Goal: Task Accomplishment & Management: Manage account settings

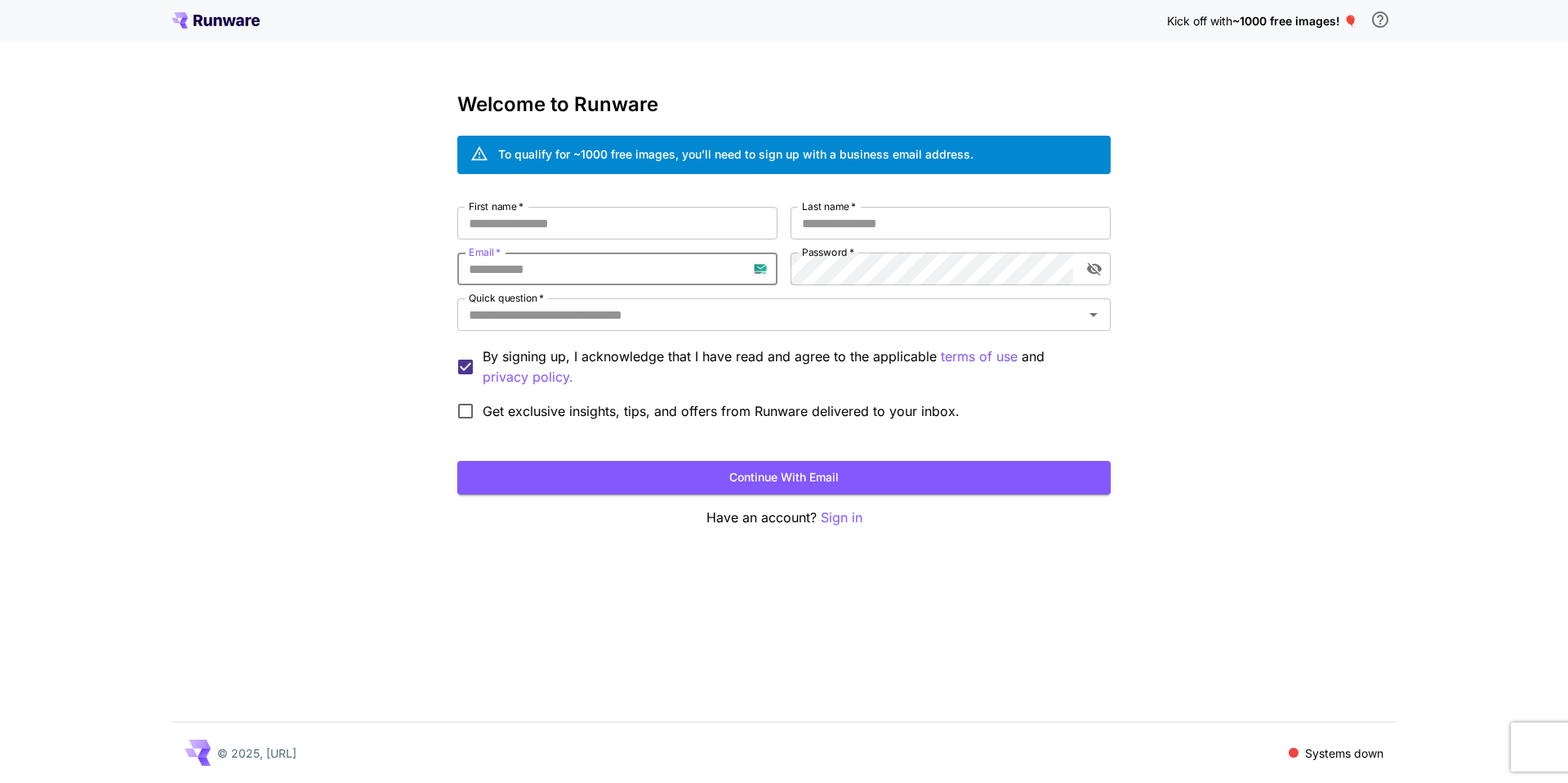
click at [760, 268] on input "Email   *" at bounding box center [618, 268] width 320 height 33
click at [1441, 356] on div "Kick off with ~1000 free images! 🎈 Welcome to Runware To qualify for ~1000 free…" at bounding box center [784, 391] width 1568 height 783
click at [693, 231] on input "First name   *" at bounding box center [618, 223] width 320 height 33
click at [694, 230] on input "First name   *" at bounding box center [618, 223] width 320 height 33
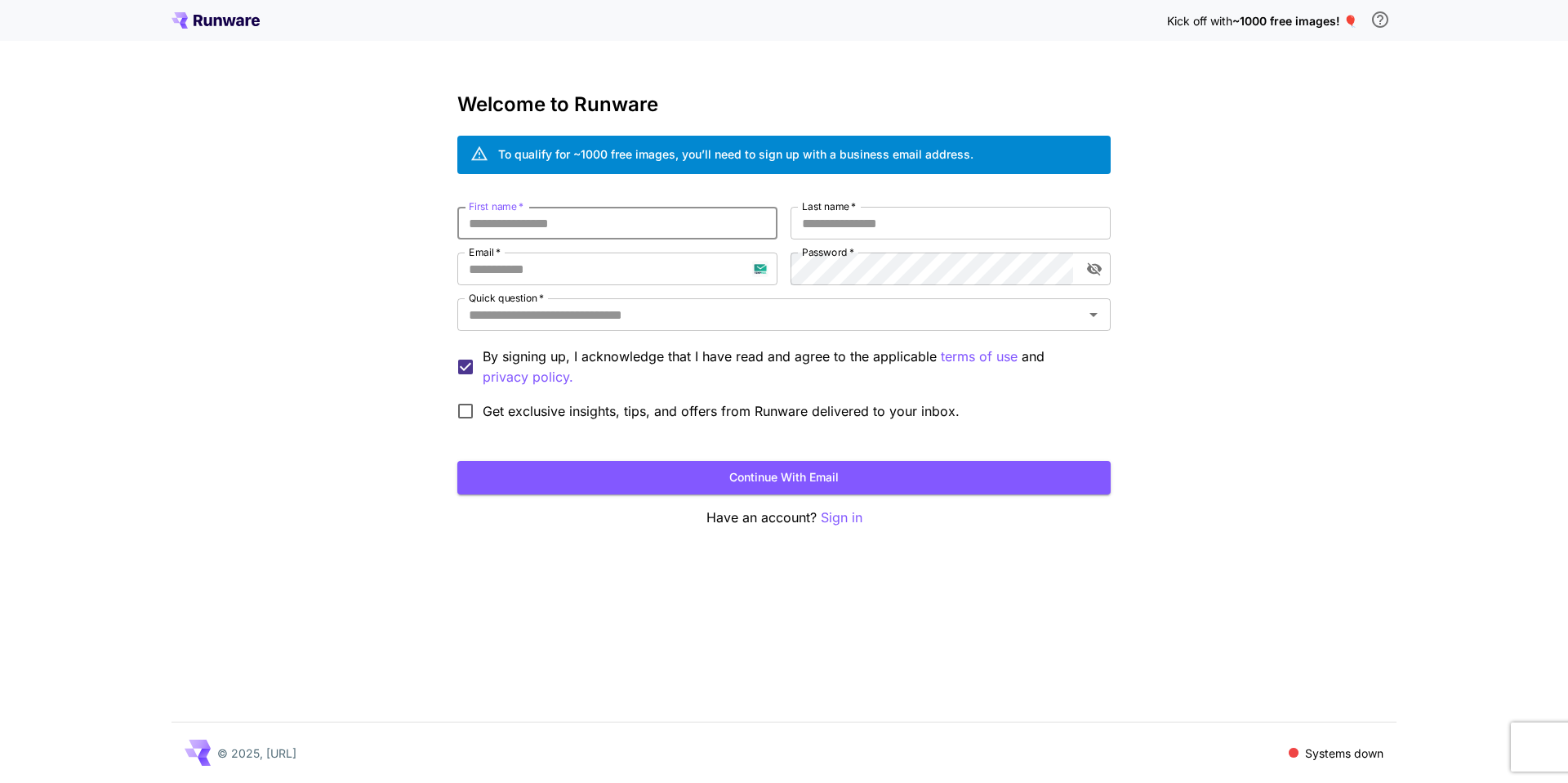
click at [1293, 762] on div "© 2025, [URL] Systems down" at bounding box center [784, 752] width 1224 height 61
click at [1293, 751] on span at bounding box center [1293, 752] width 10 height 10
click at [1361, 521] on div "Kick off with ~1000 free images! 🎈 Welcome to Runware To qualify for ~1000 free…" at bounding box center [784, 391] width 1568 height 783
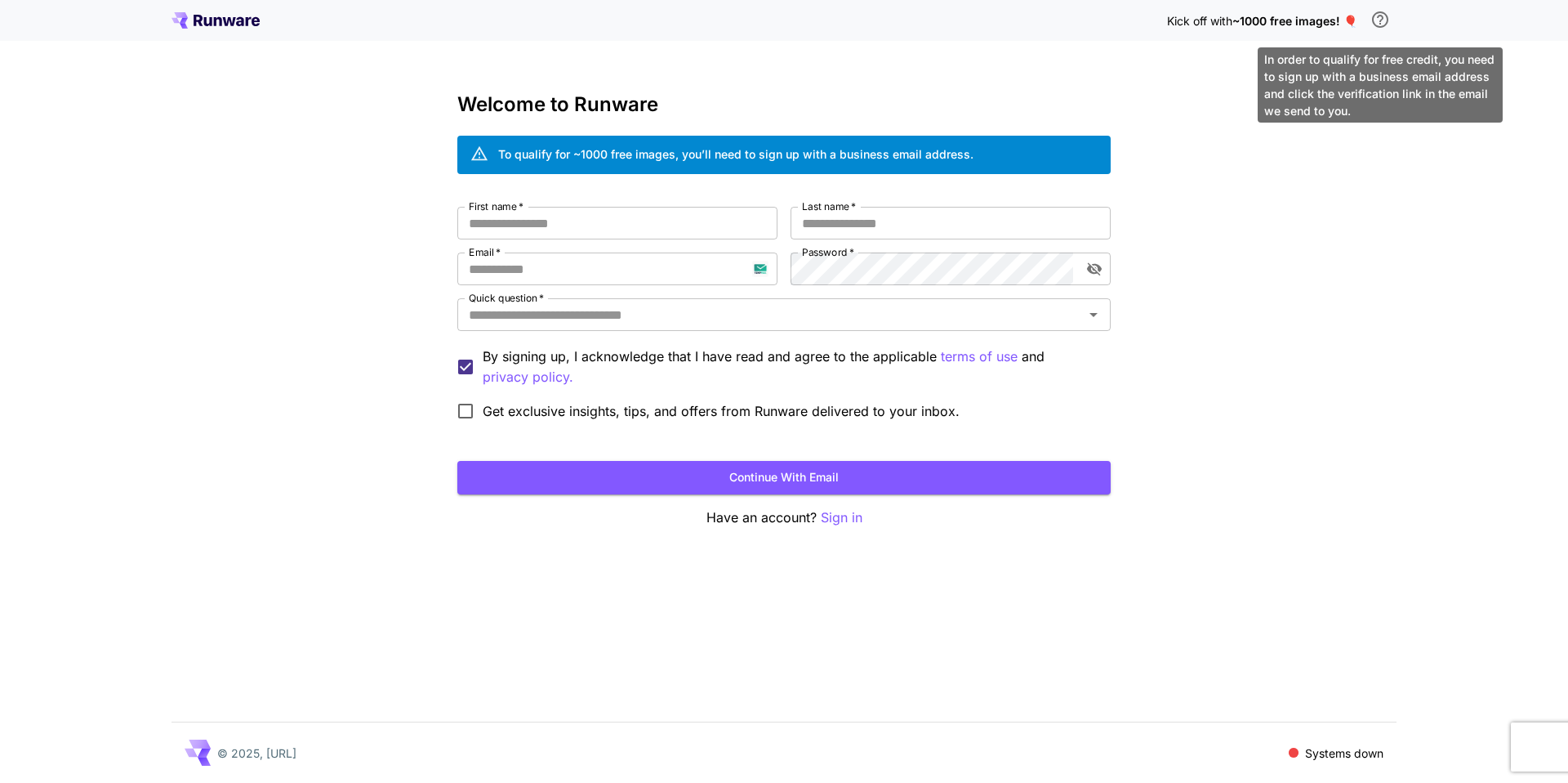
click at [1374, 18] on icon "\a In order to qualify for free credit, you need to sign up with a business ema…" at bounding box center [1380, 19] width 19 height 19
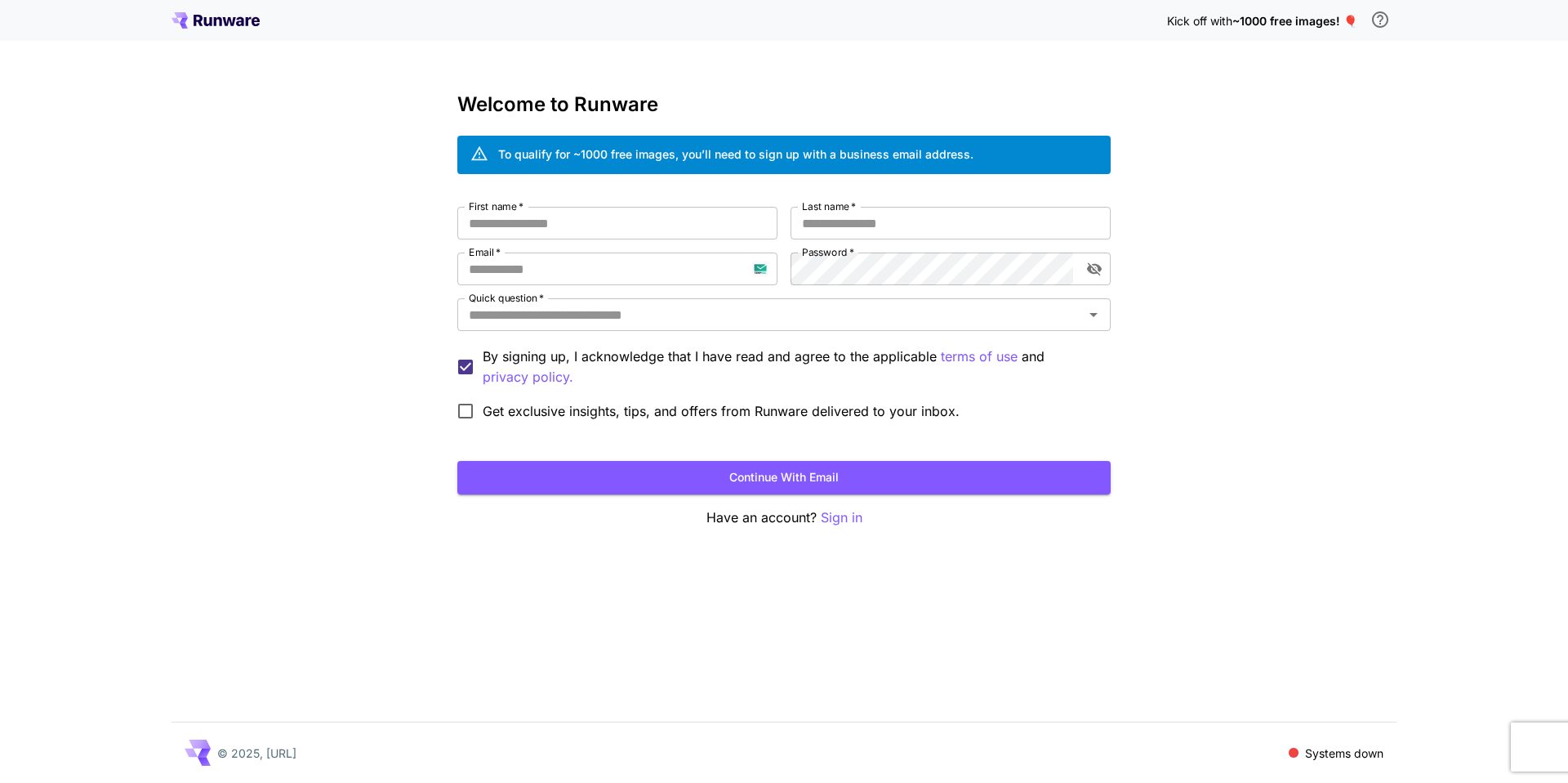
click at [194, 39] on div "Kick off with ~1000 free images! 🎈" at bounding box center [784, 20] width 1568 height 41
click at [211, 14] on icon at bounding box center [215, 20] width 88 height 16
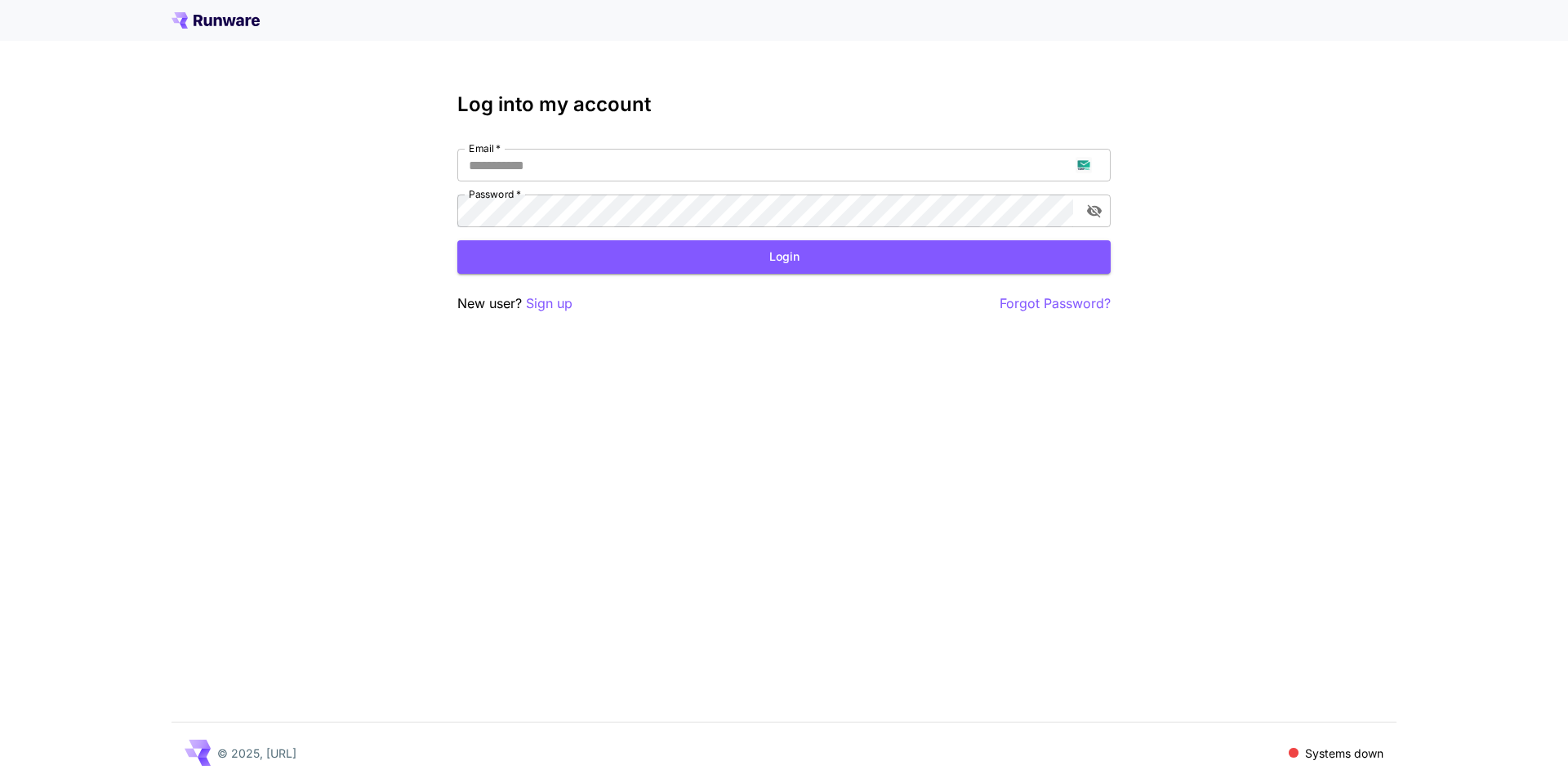
click at [217, 13] on icon at bounding box center [215, 20] width 88 height 16
click at [219, 13] on icon at bounding box center [215, 20] width 88 height 16
click at [546, 303] on p "Sign up" at bounding box center [549, 303] width 46 height 20
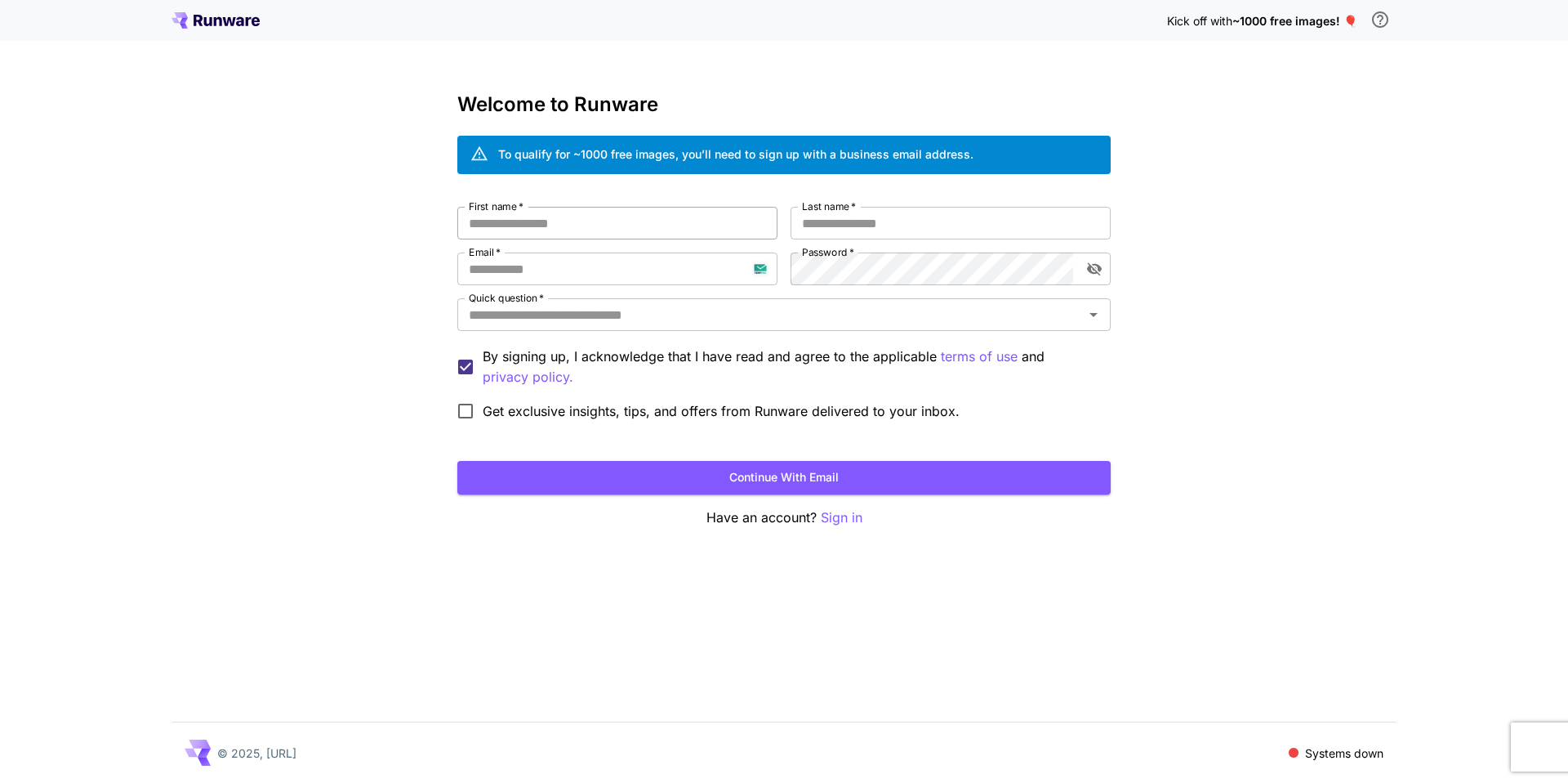
click at [552, 224] on input "First name   *" at bounding box center [618, 223] width 320 height 33
type input "*"
click at [893, 226] on input "Last name   *" at bounding box center [950, 223] width 320 height 33
type input "*"
click at [725, 276] on input "Email   *" at bounding box center [618, 268] width 320 height 33
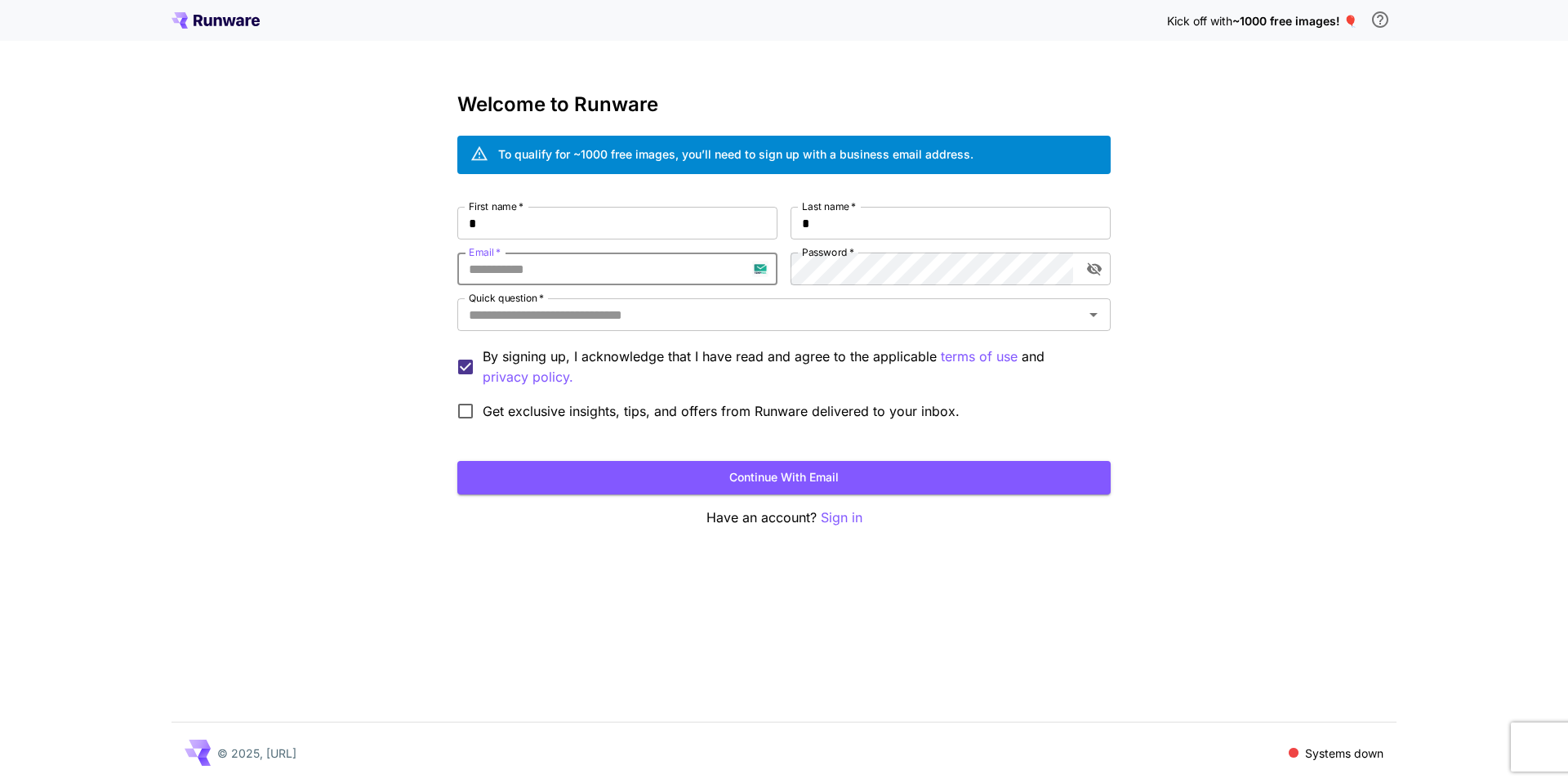
click at [772, 271] on input "Email   *" at bounding box center [618, 268] width 320 height 33
click at [764, 271] on input "Email   *" at bounding box center [618, 268] width 320 height 33
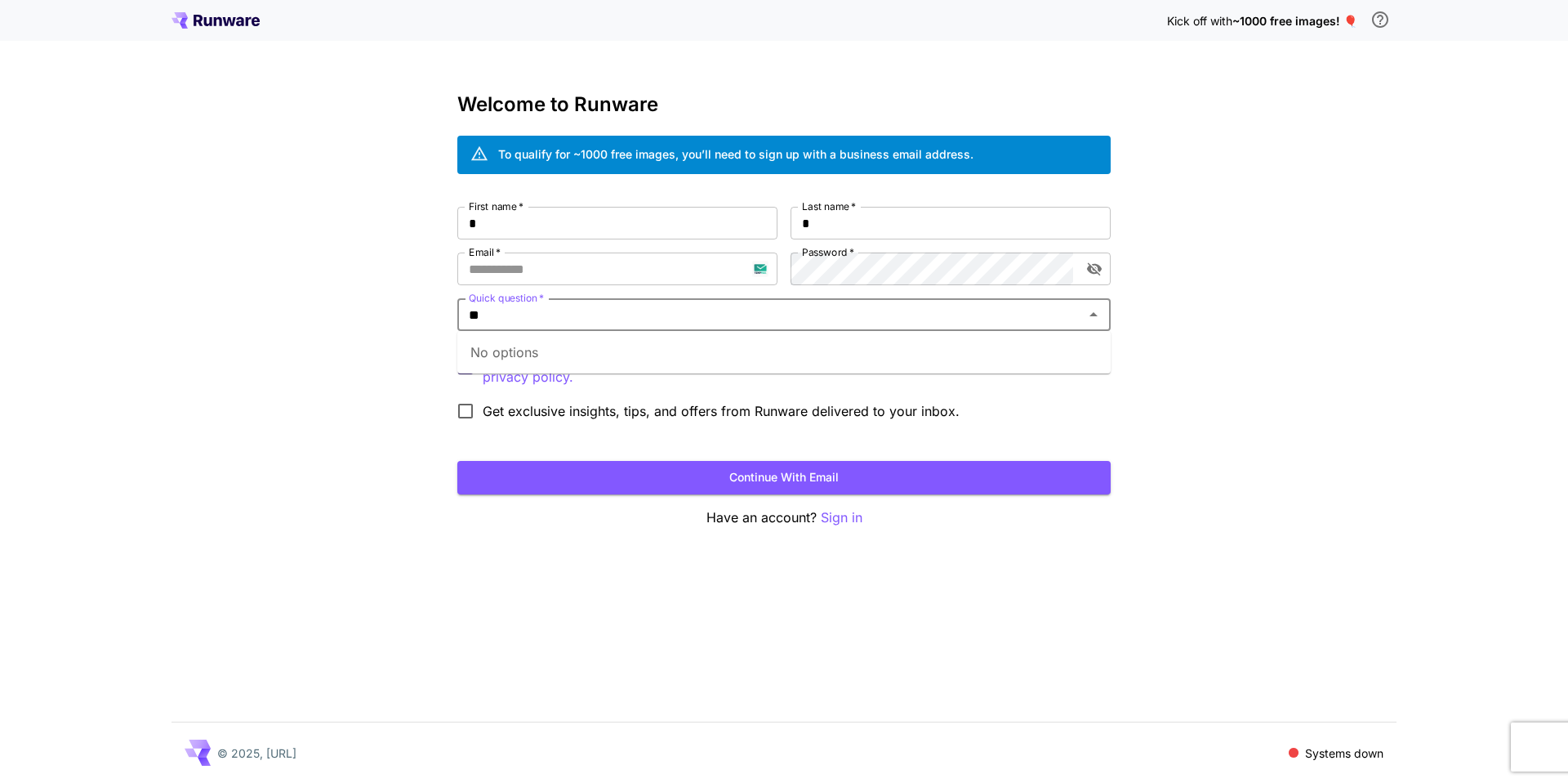
type input "*"
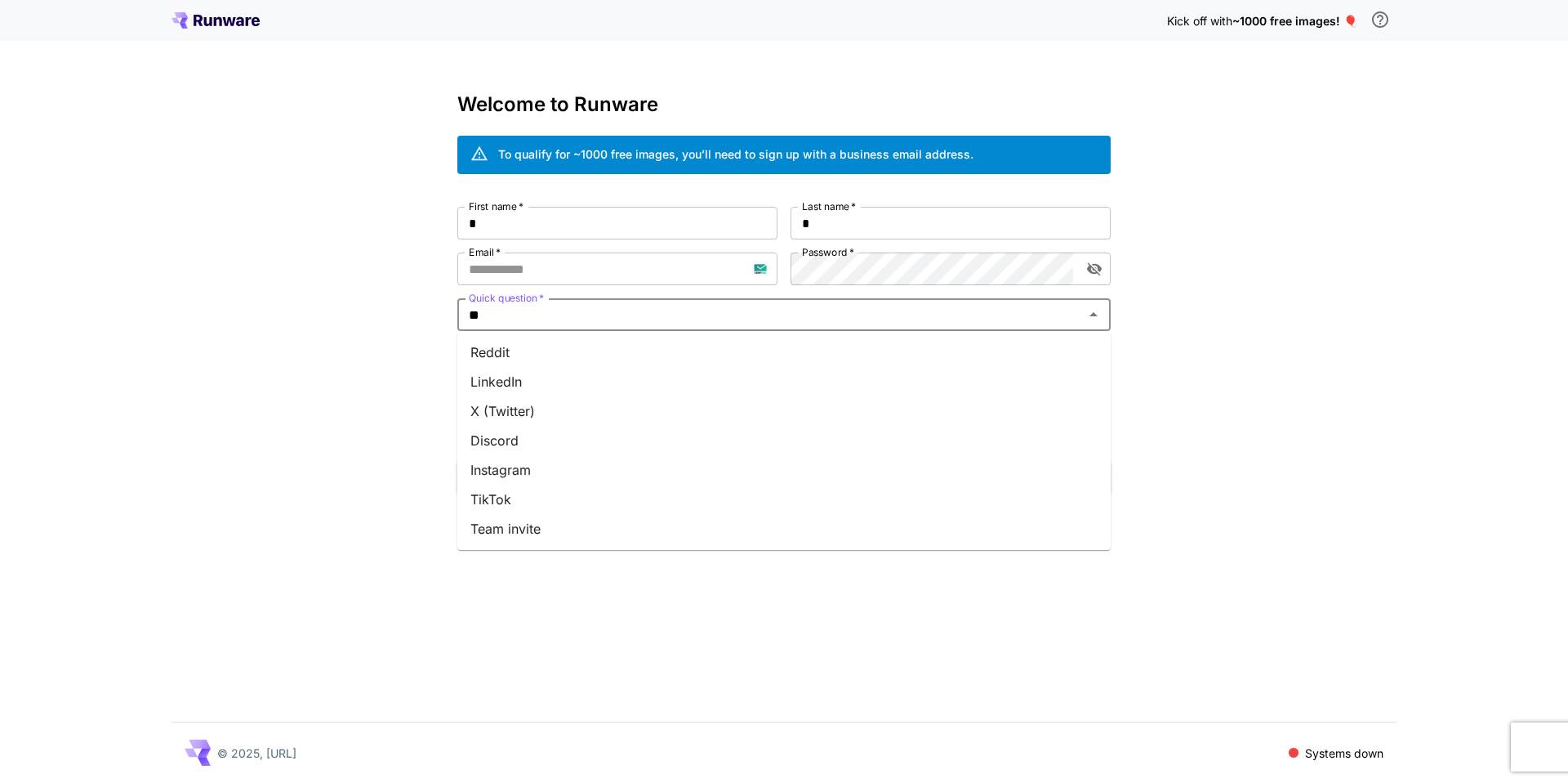
type input "***"
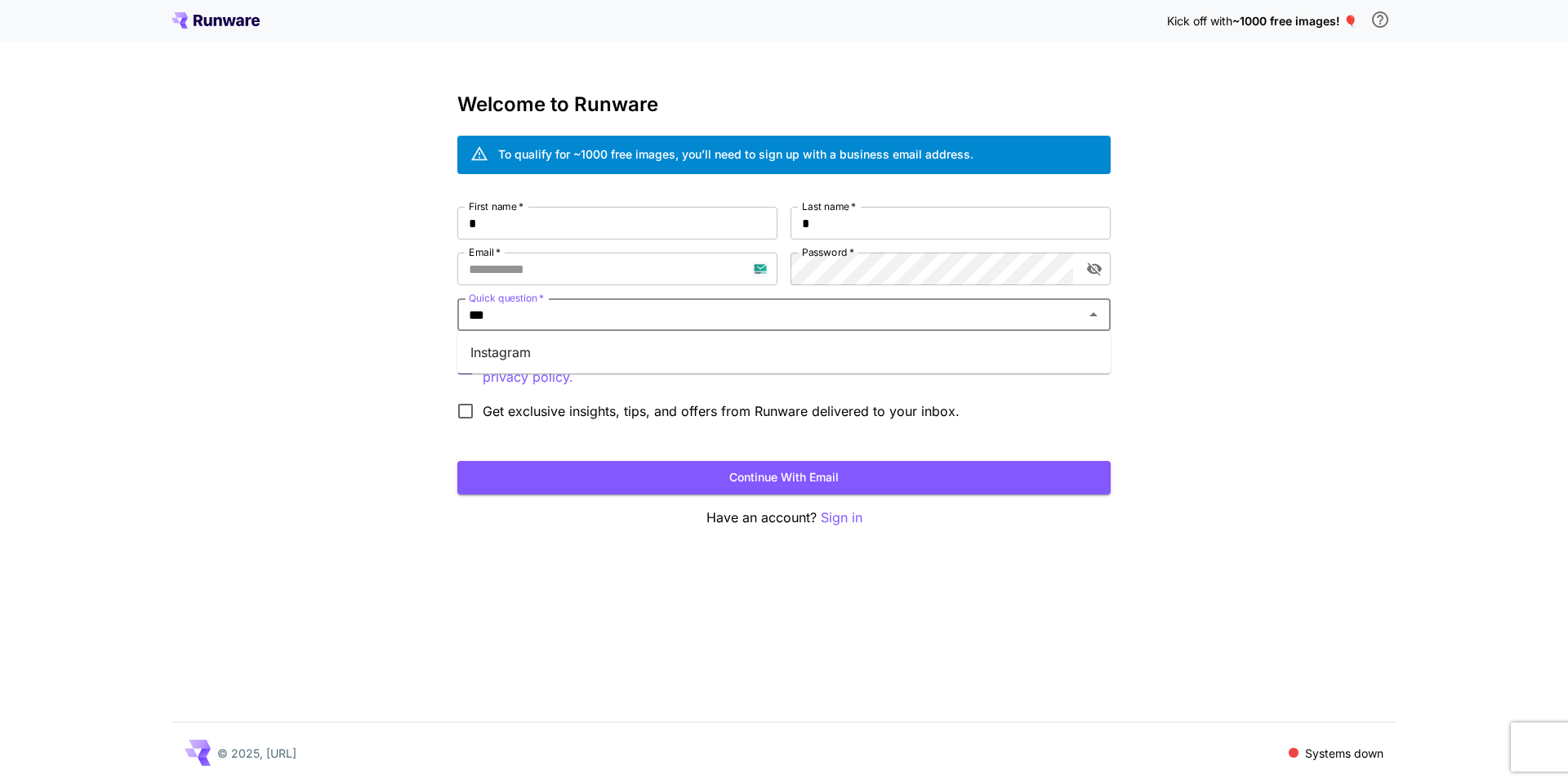
click at [506, 359] on li "Instagram" at bounding box center [784, 351] width 653 height 29
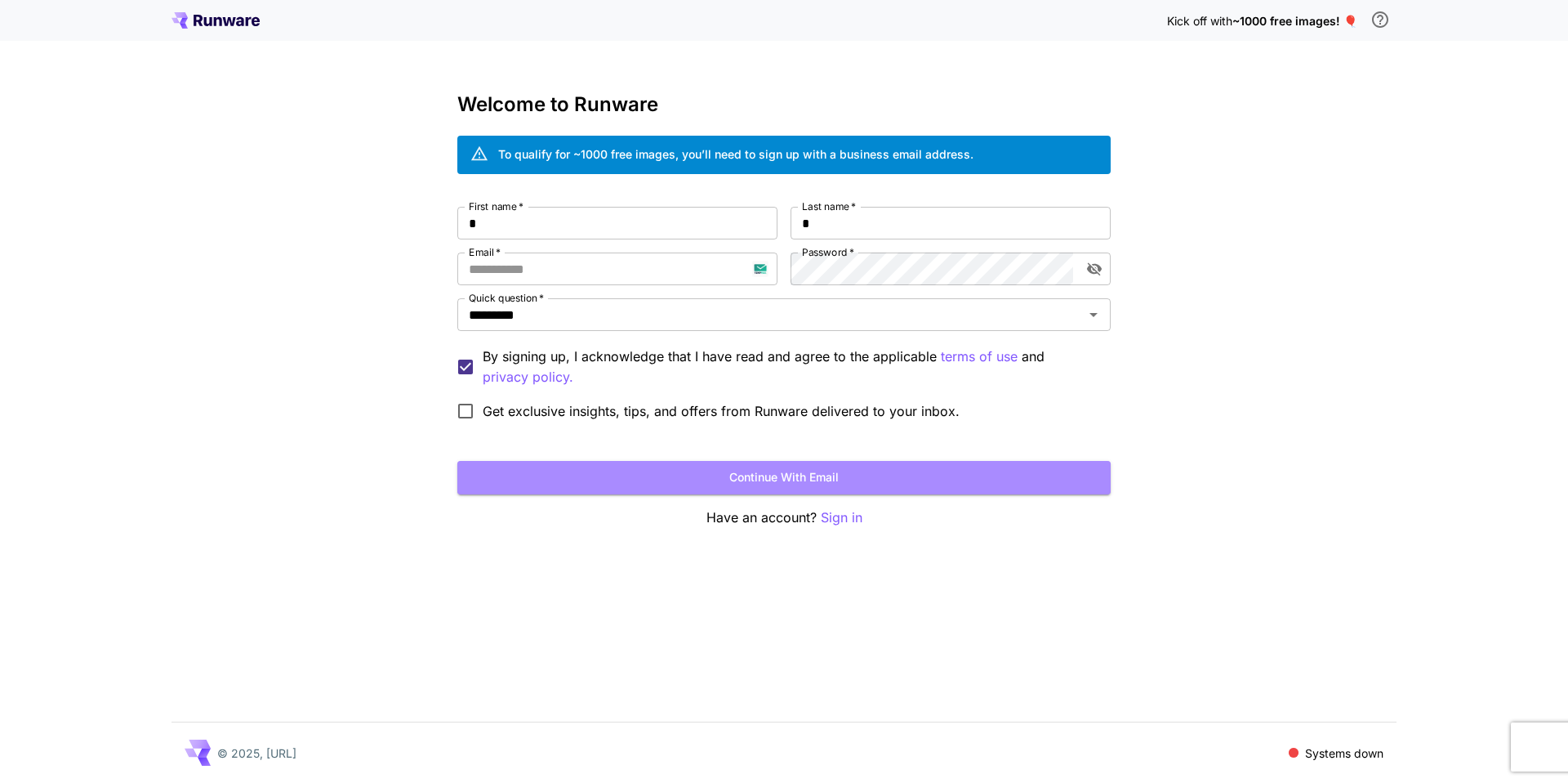
click at [613, 460] on form "First name   * * First name   * Last name   * * Last name   * Email   * Email  …" at bounding box center [784, 350] width 653 height 288
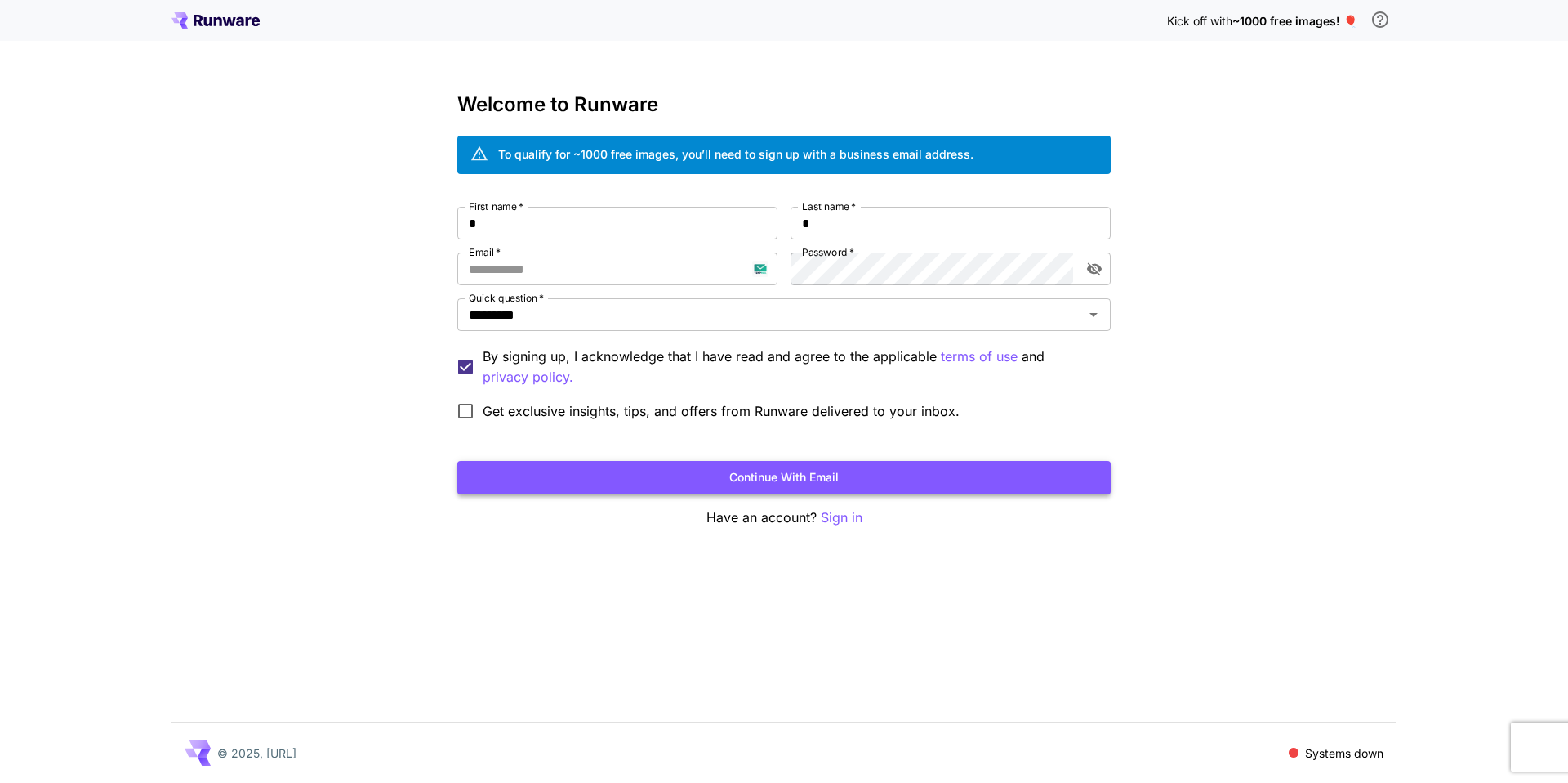
click at [589, 475] on button "Continue with email" at bounding box center [784, 477] width 653 height 34
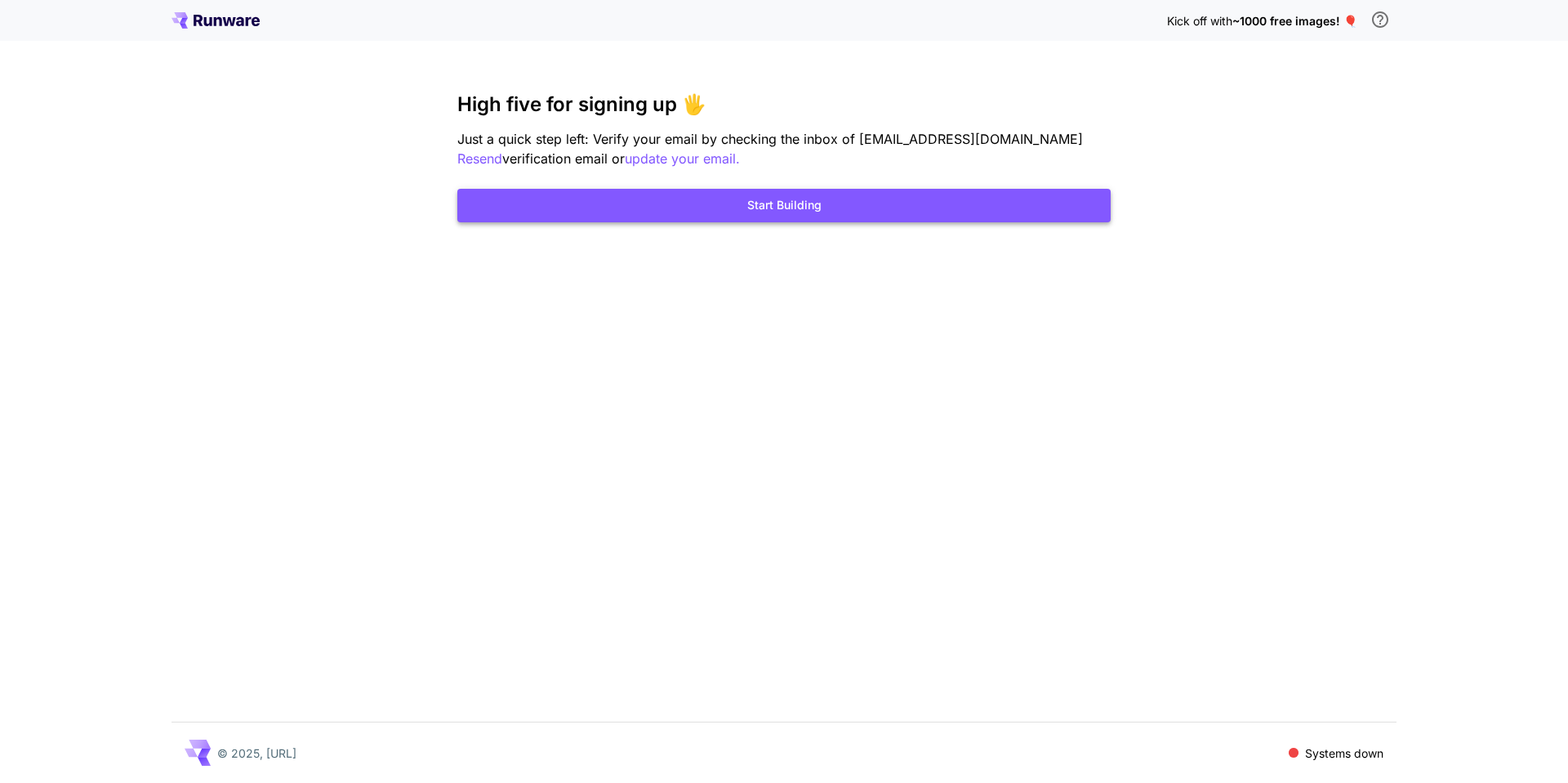
click at [753, 211] on button "Start Building" at bounding box center [784, 205] width 653 height 34
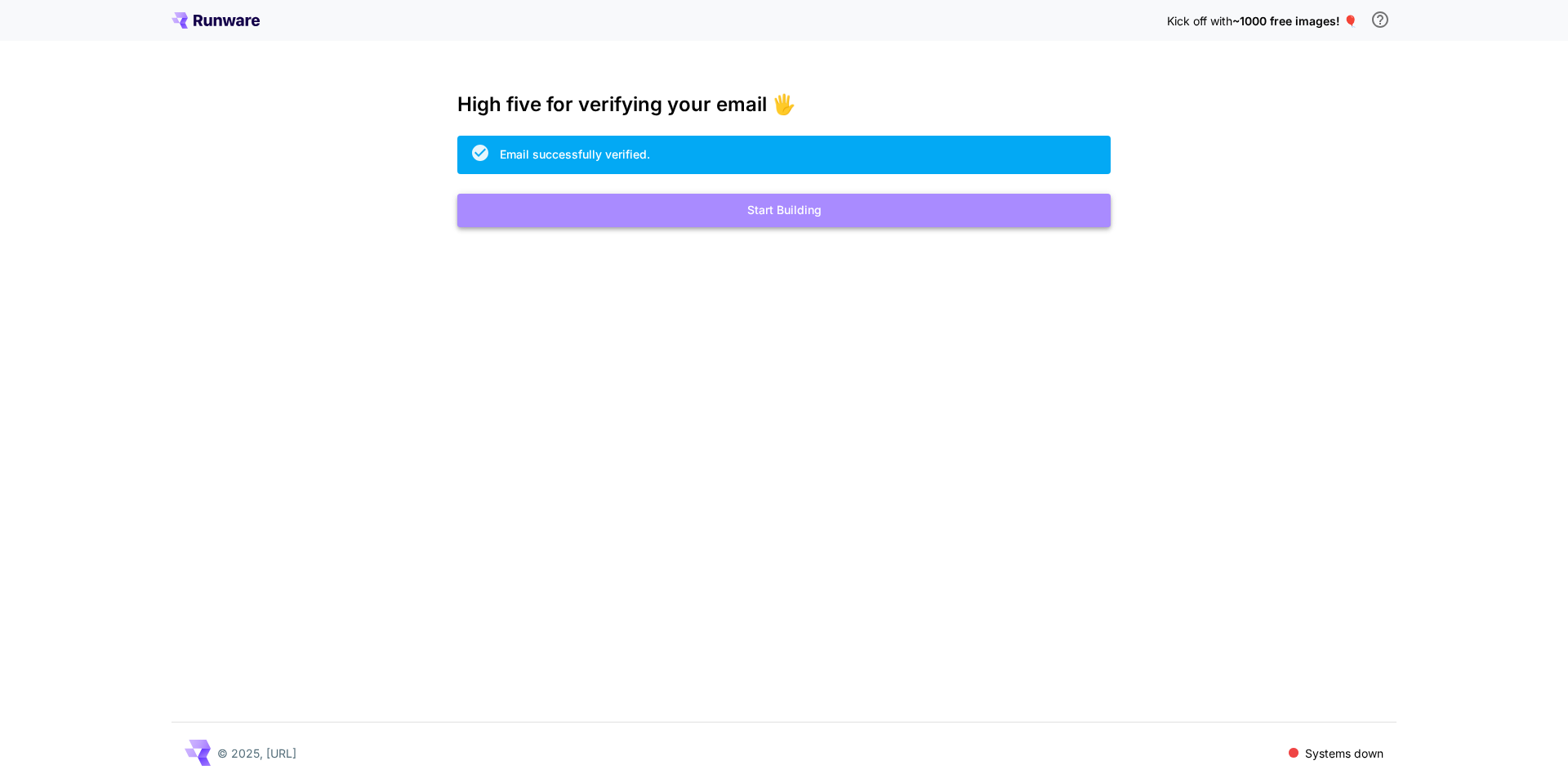
click at [711, 215] on button "Start Building" at bounding box center [784, 210] width 653 height 34
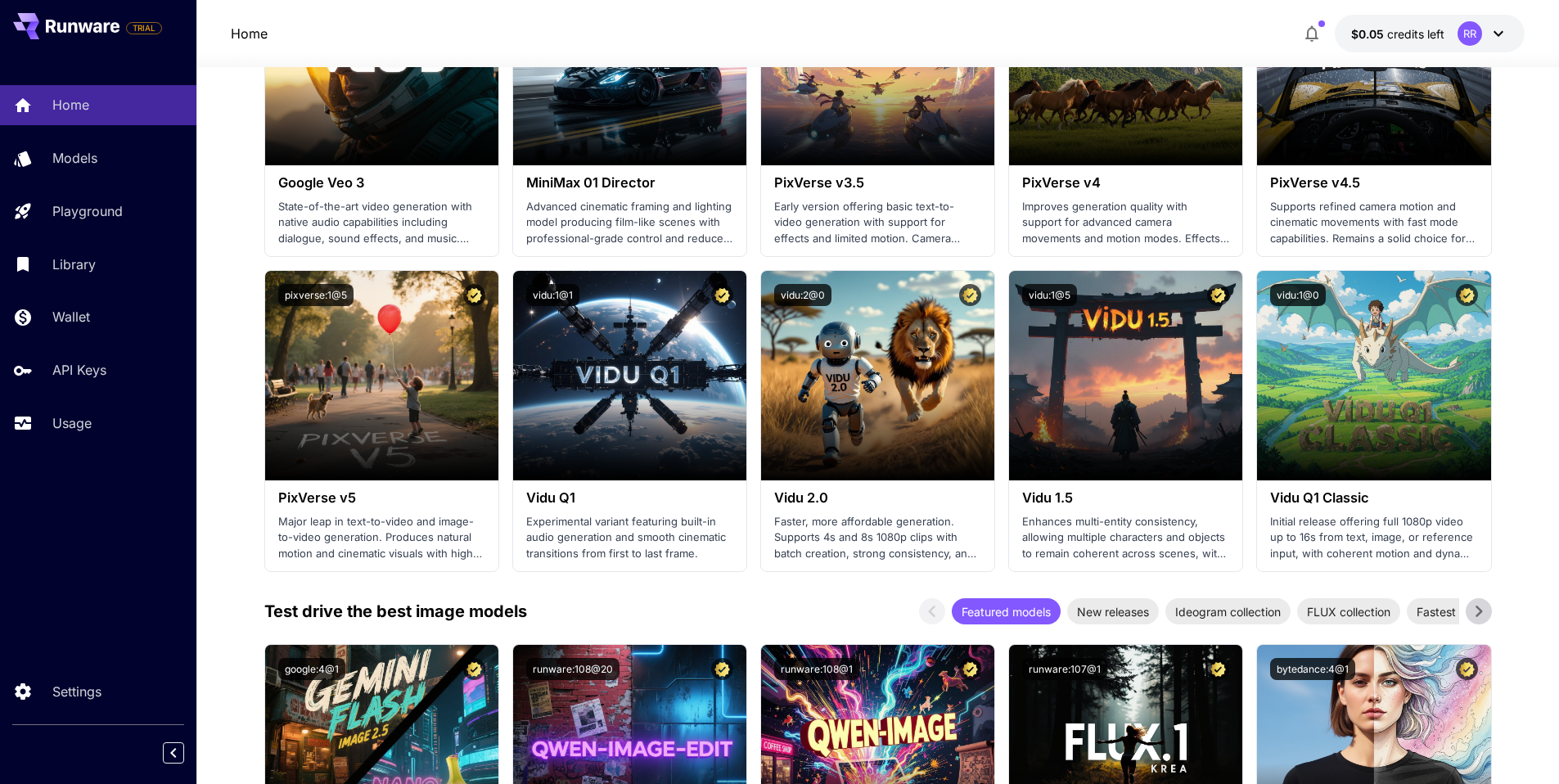
scroll to position [1523, 0]
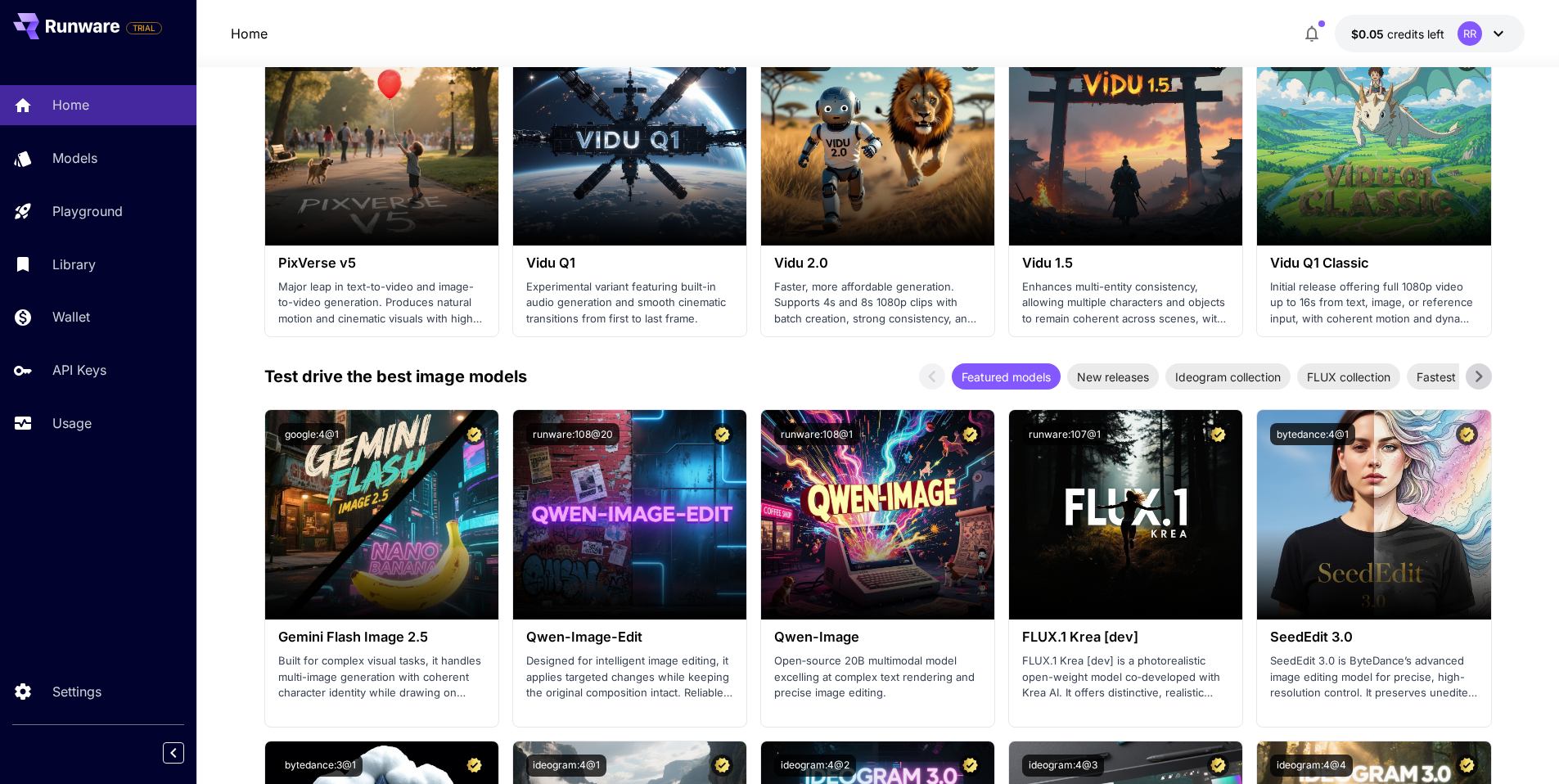
click at [1412, 45] on button "$0.05 credits left RR" at bounding box center [1429, 33] width 190 height 38
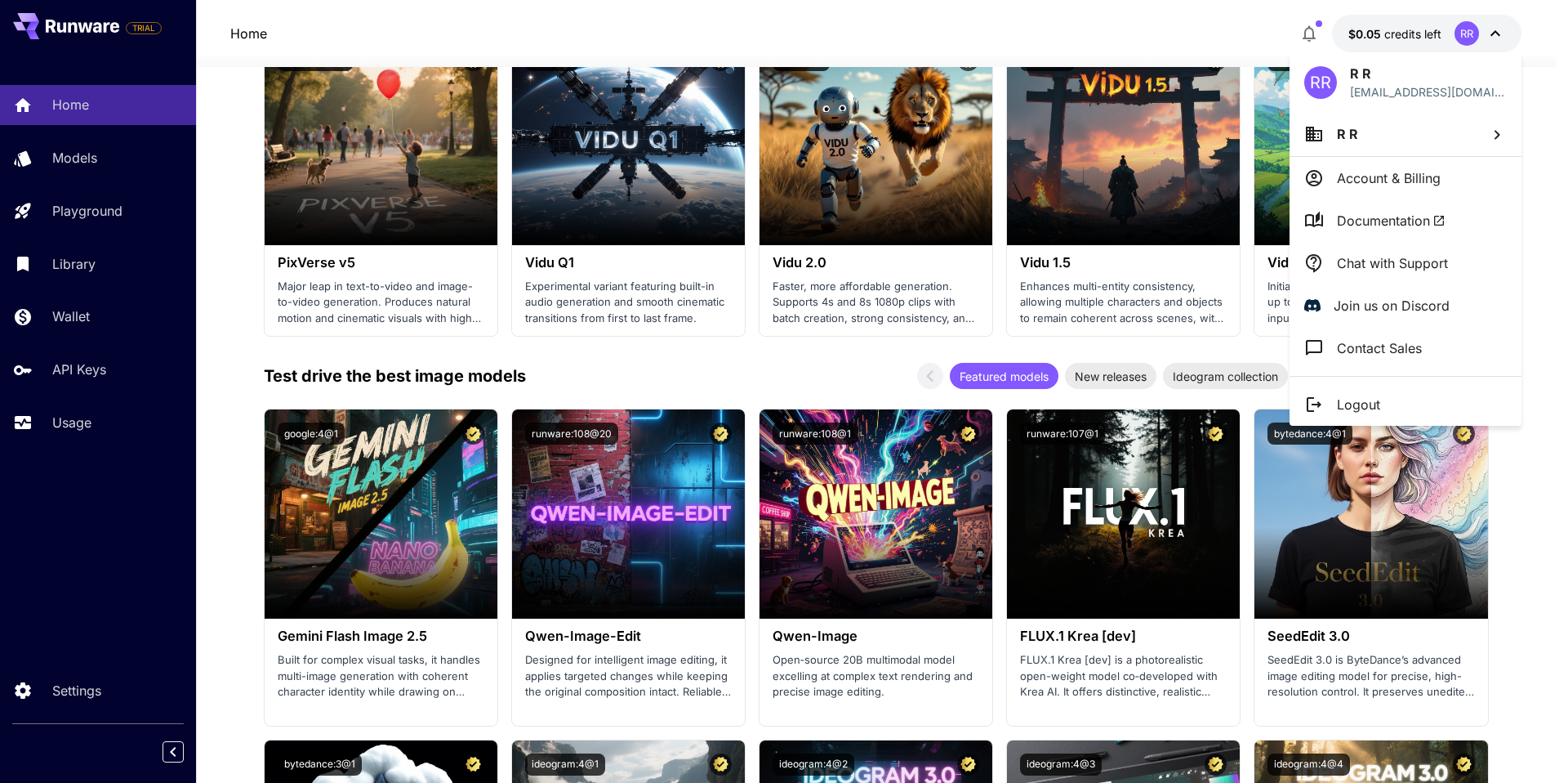
click at [1413, 38] on div at bounding box center [784, 391] width 1568 height 783
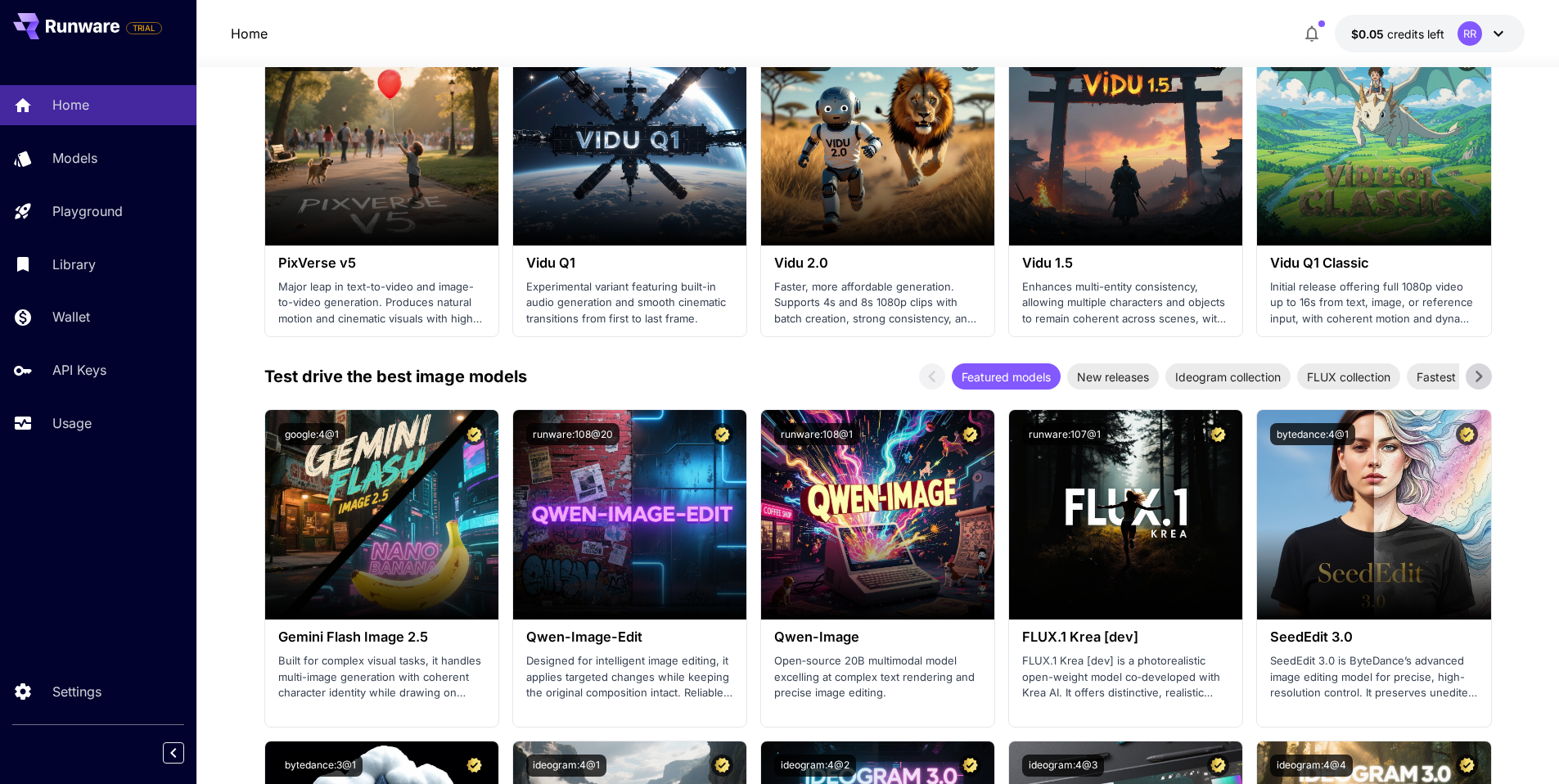
click at [1416, 38] on span "credits left" at bounding box center [1415, 34] width 57 height 14
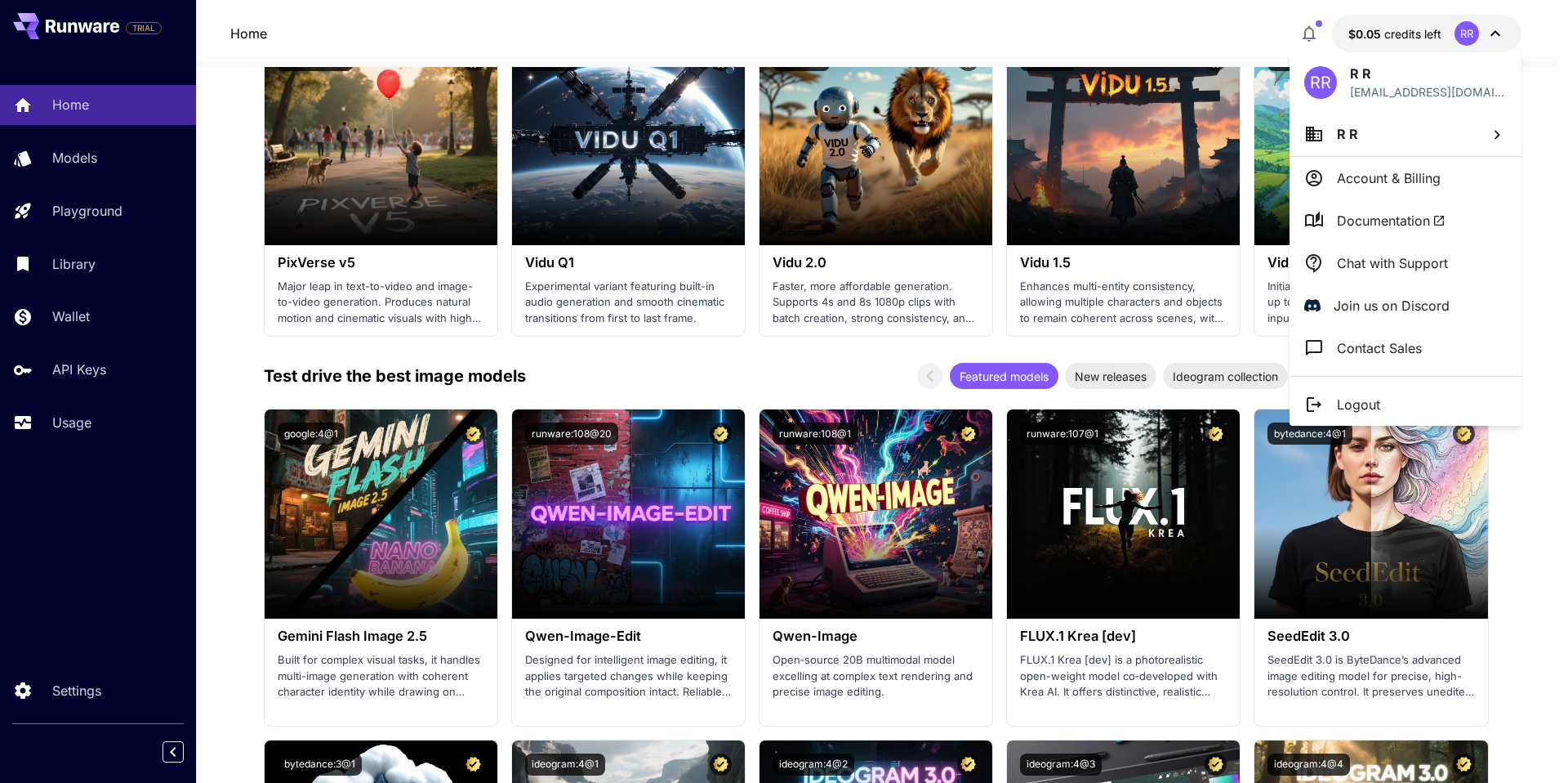
click at [83, 364] on div at bounding box center [784, 391] width 1568 height 783
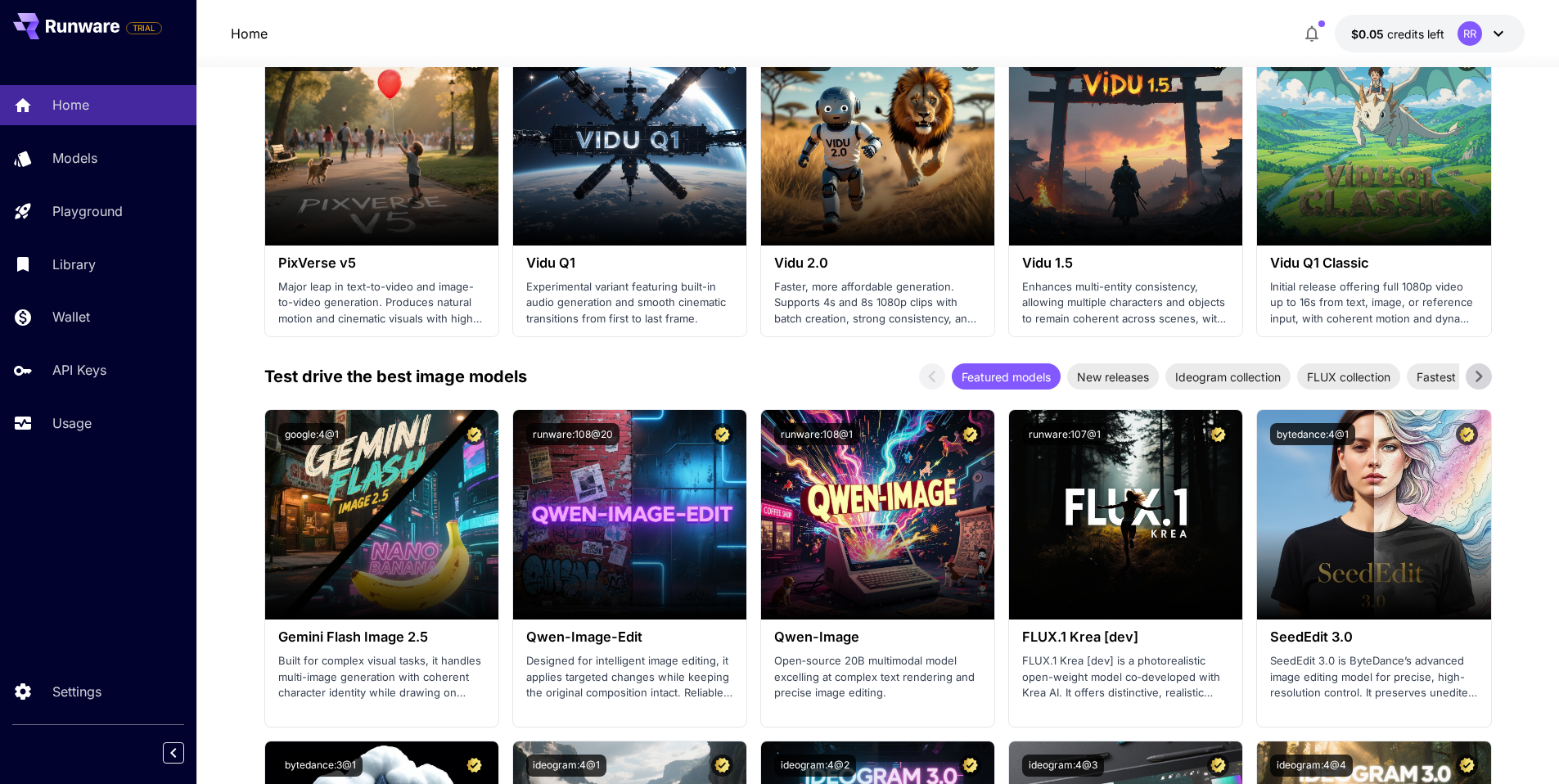
click at [72, 374] on div "RR R R demiges381@namestal.com R R Account & Billing Documentation Chat with Su…" at bounding box center [131, 392] width 262 height 784
click at [72, 374] on p "API Keys" at bounding box center [79, 369] width 54 height 19
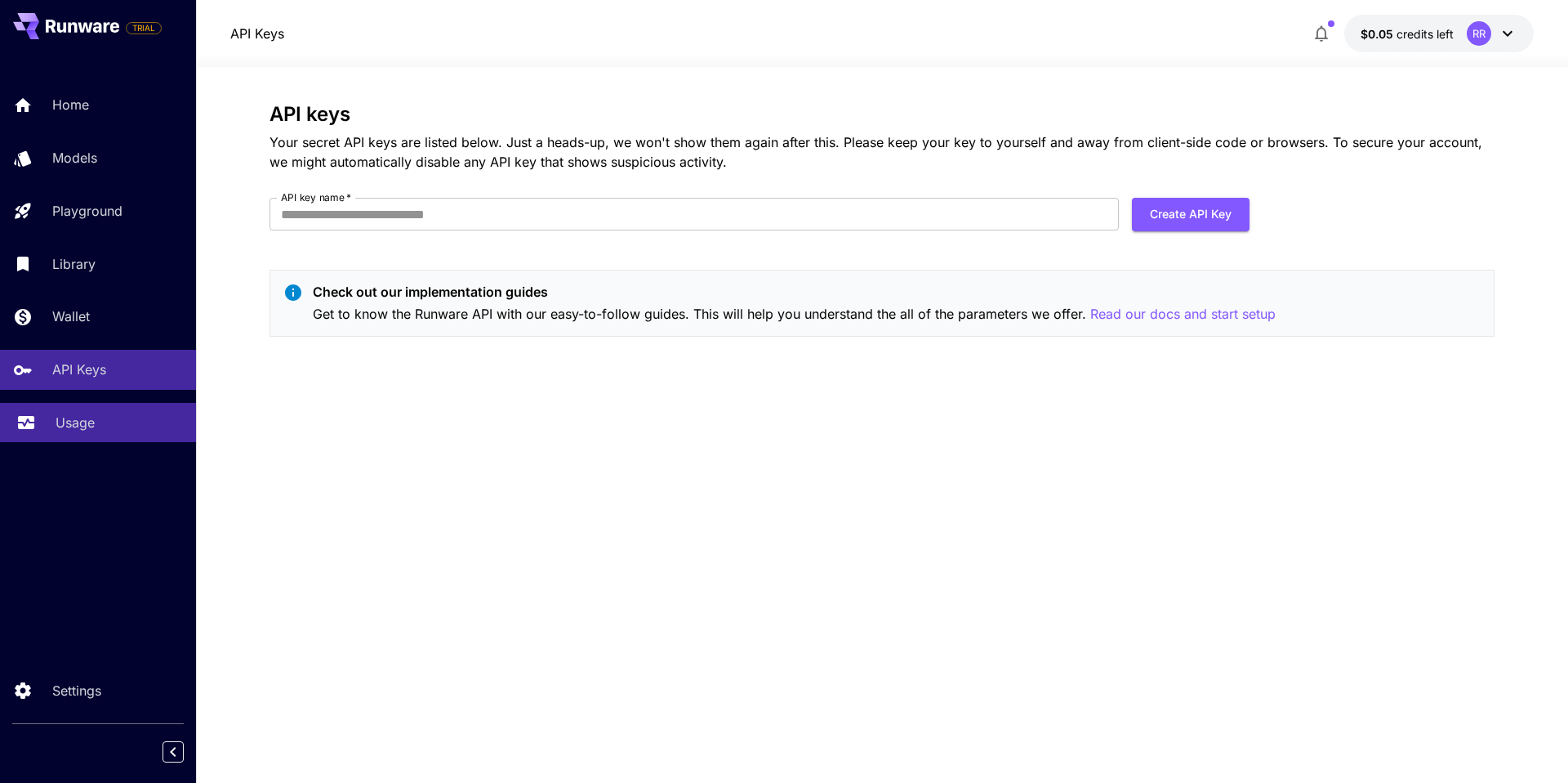
click at [51, 430] on link "Usage" at bounding box center [97, 422] width 196 height 40
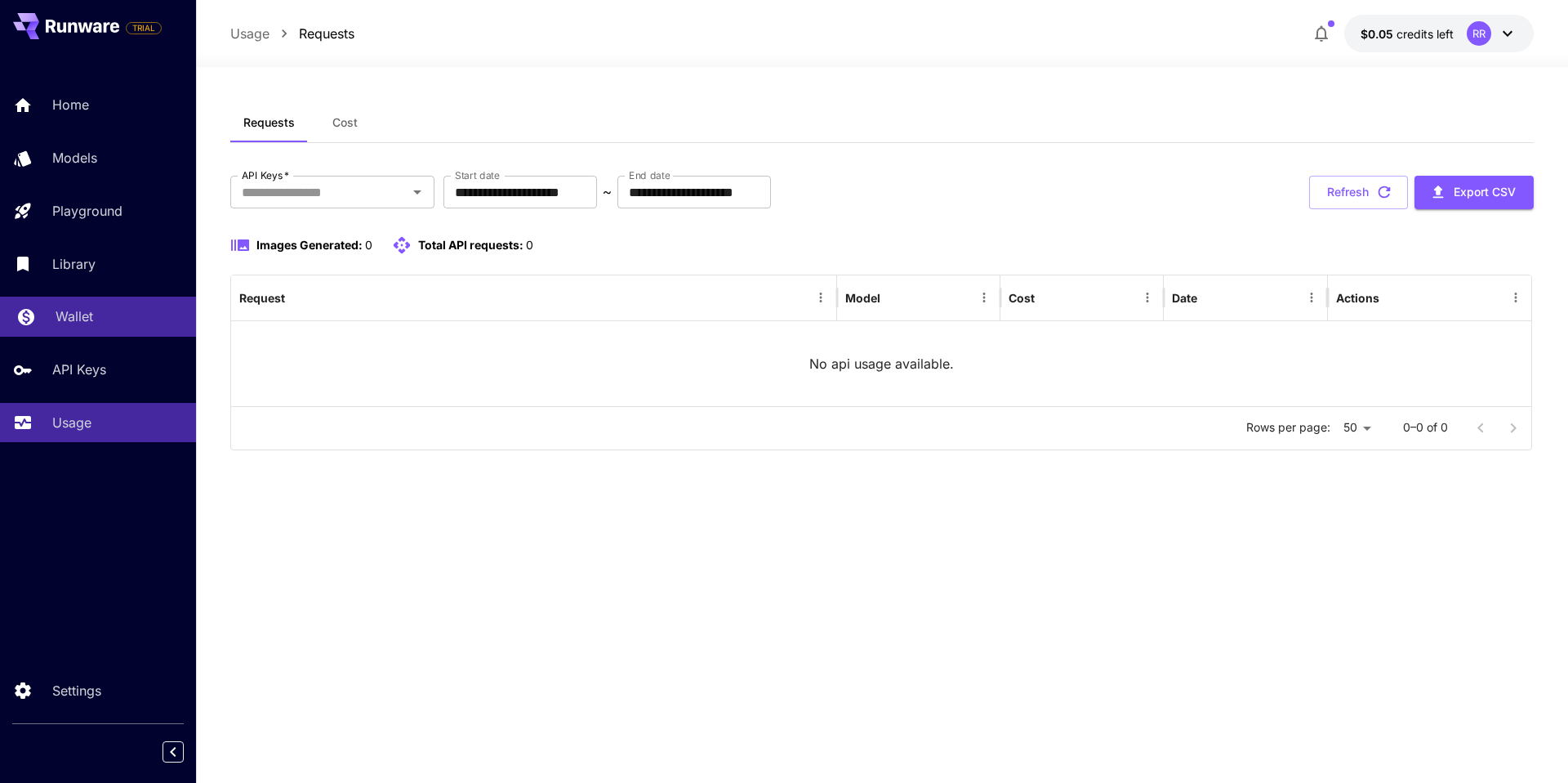
click at [45, 321] on link "Wallet" at bounding box center [97, 316] width 196 height 40
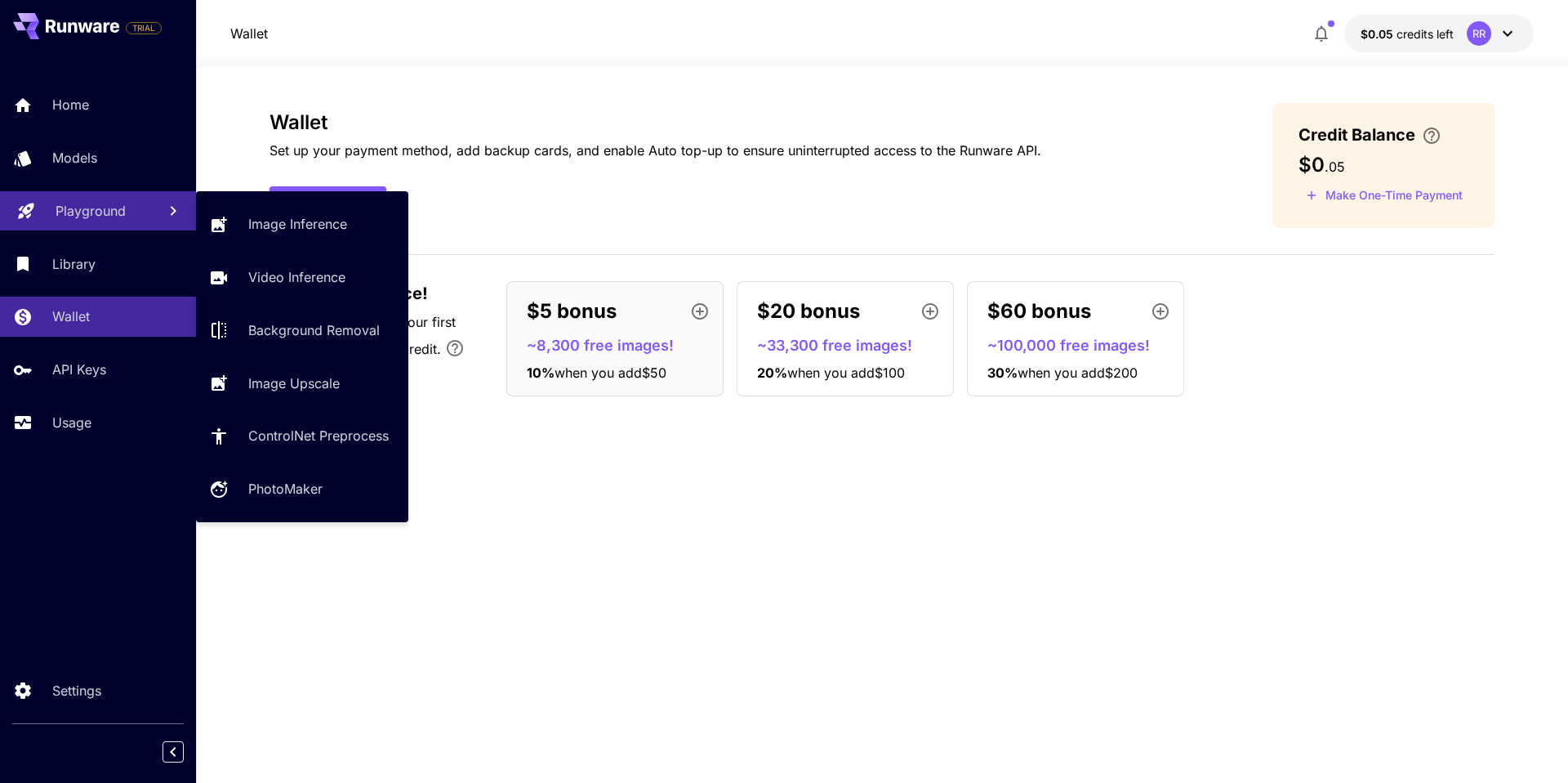
click at [70, 210] on p "Playground" at bounding box center [91, 210] width 70 height 19
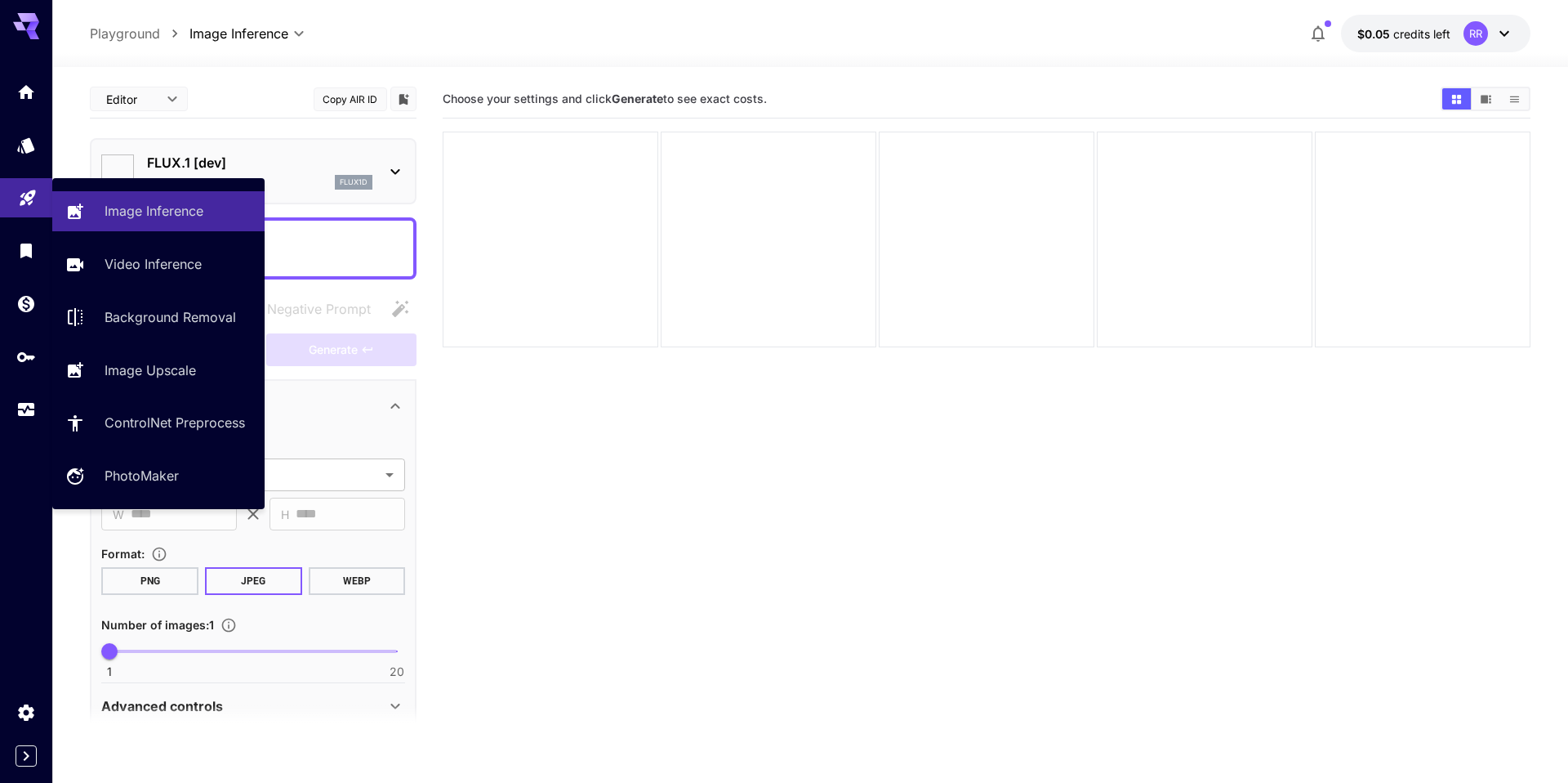
type input "**********"
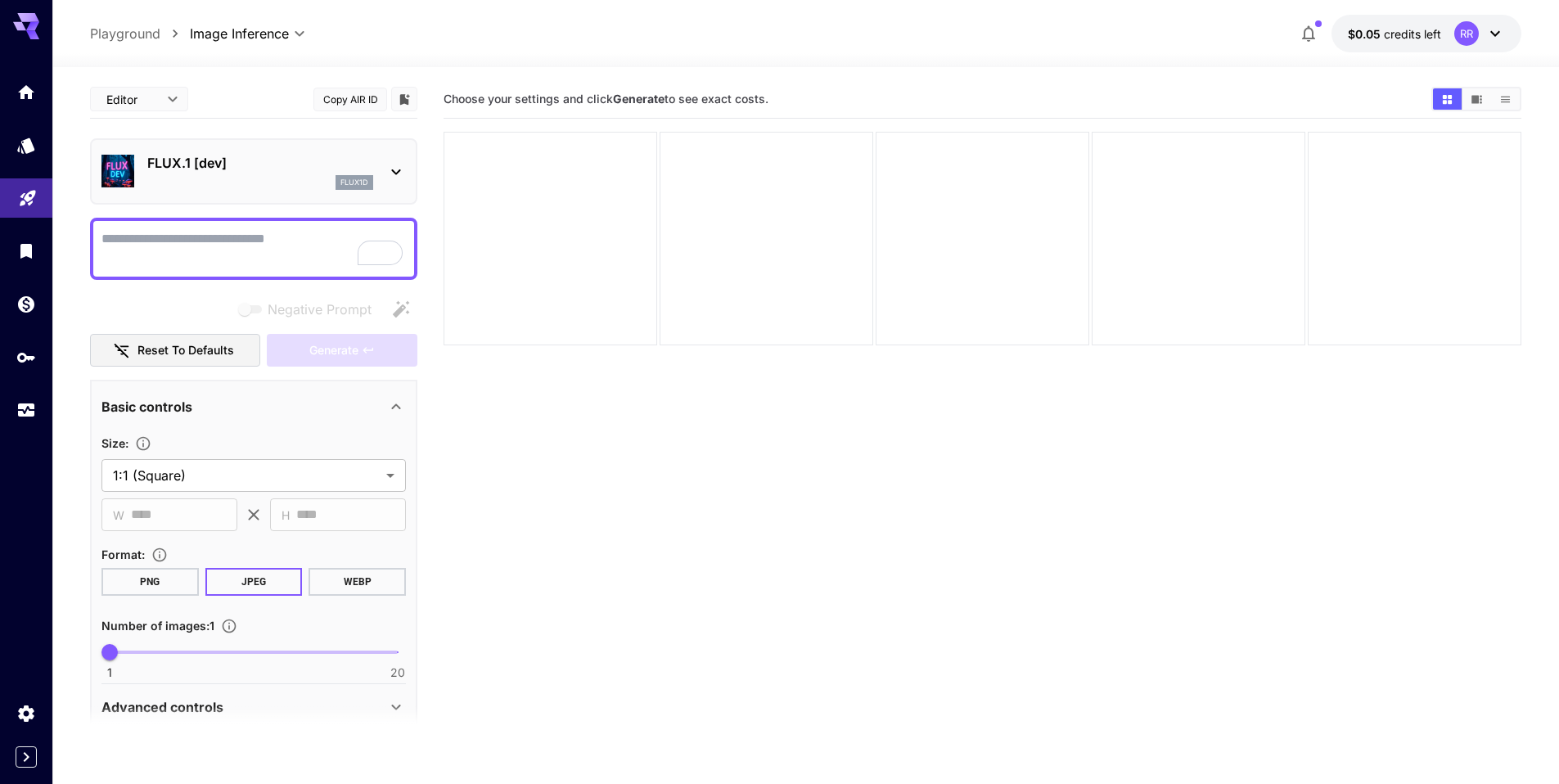
click at [715, 486] on section "Choose your settings and click Generate to see exact costs." at bounding box center [983, 472] width 1077 height 784
click at [405, 173] on icon at bounding box center [396, 172] width 19 height 19
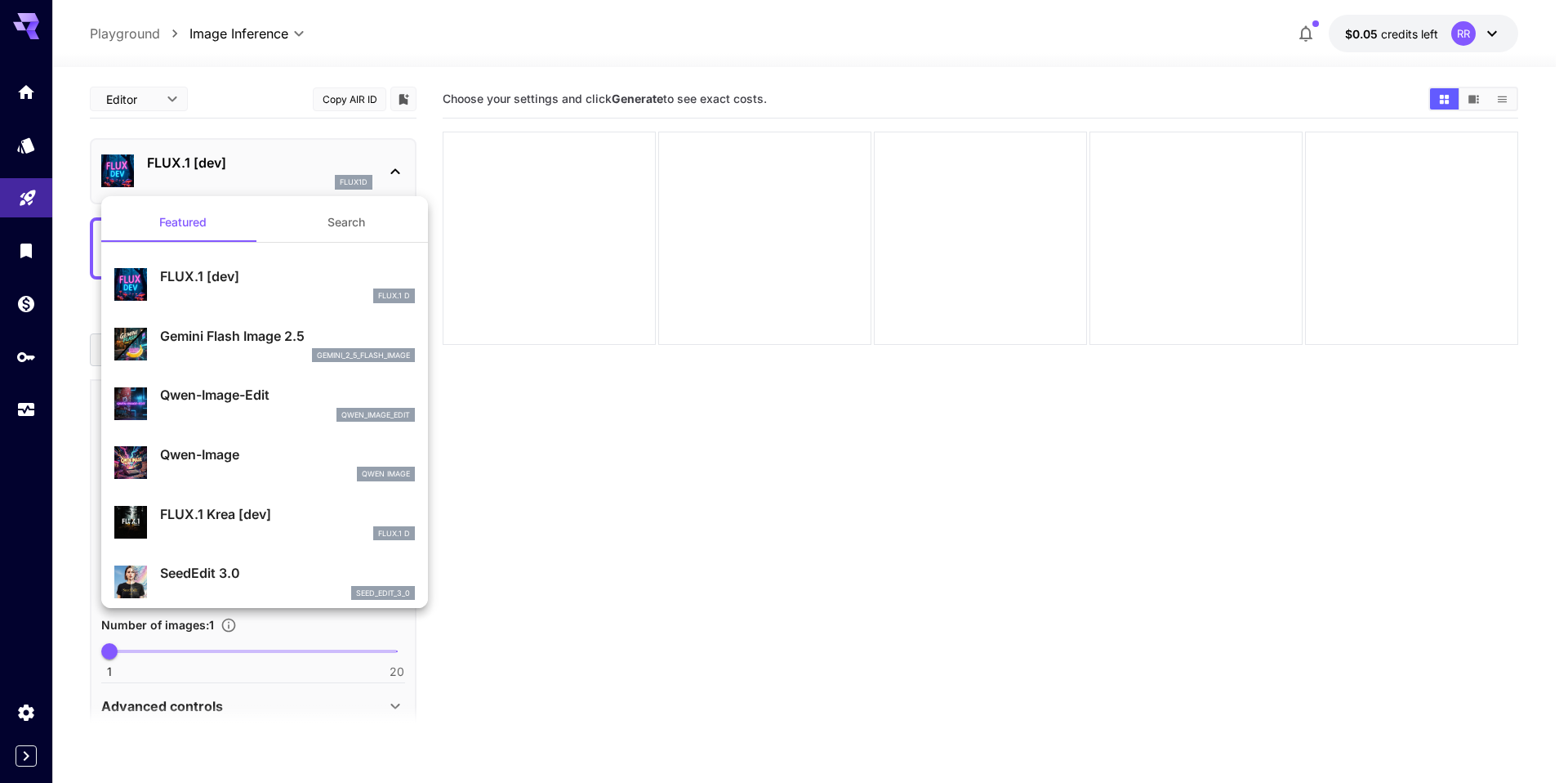
click at [401, 171] on div at bounding box center [784, 391] width 1568 height 783
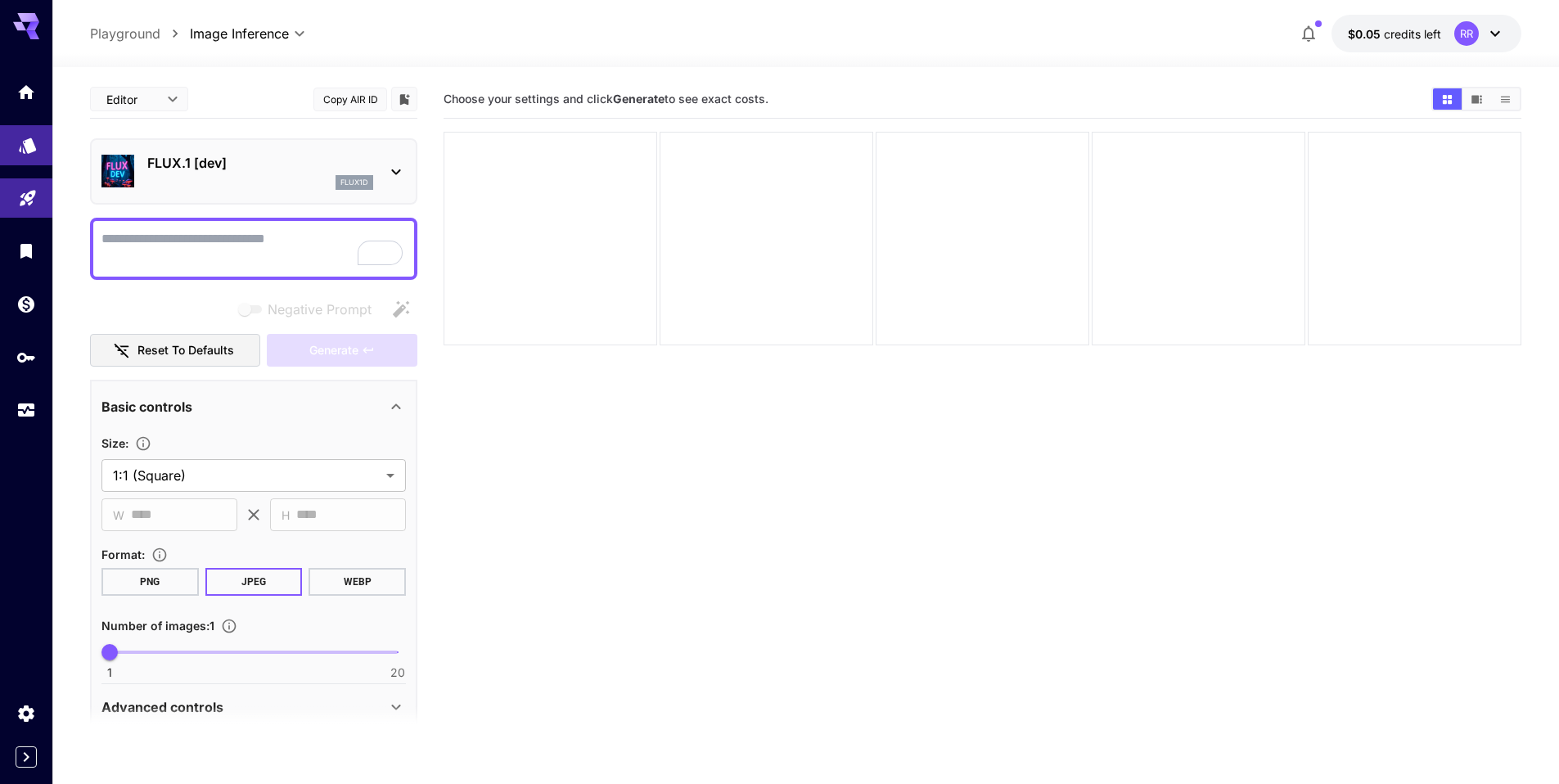
click at [20, 131] on icon "Models" at bounding box center [28, 140] width 19 height 19
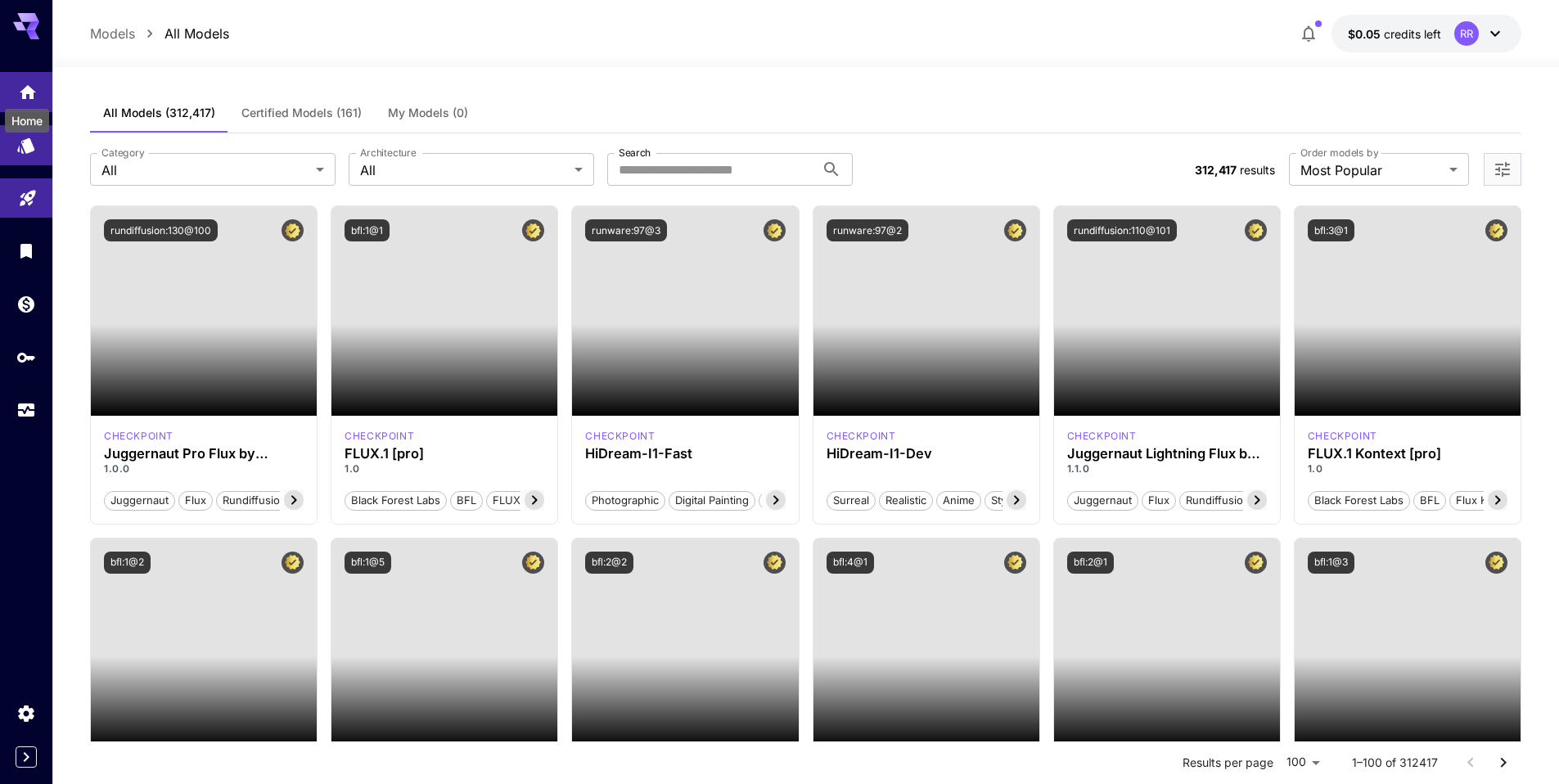
click at [37, 95] on icon "Home" at bounding box center [28, 87] width 19 height 19
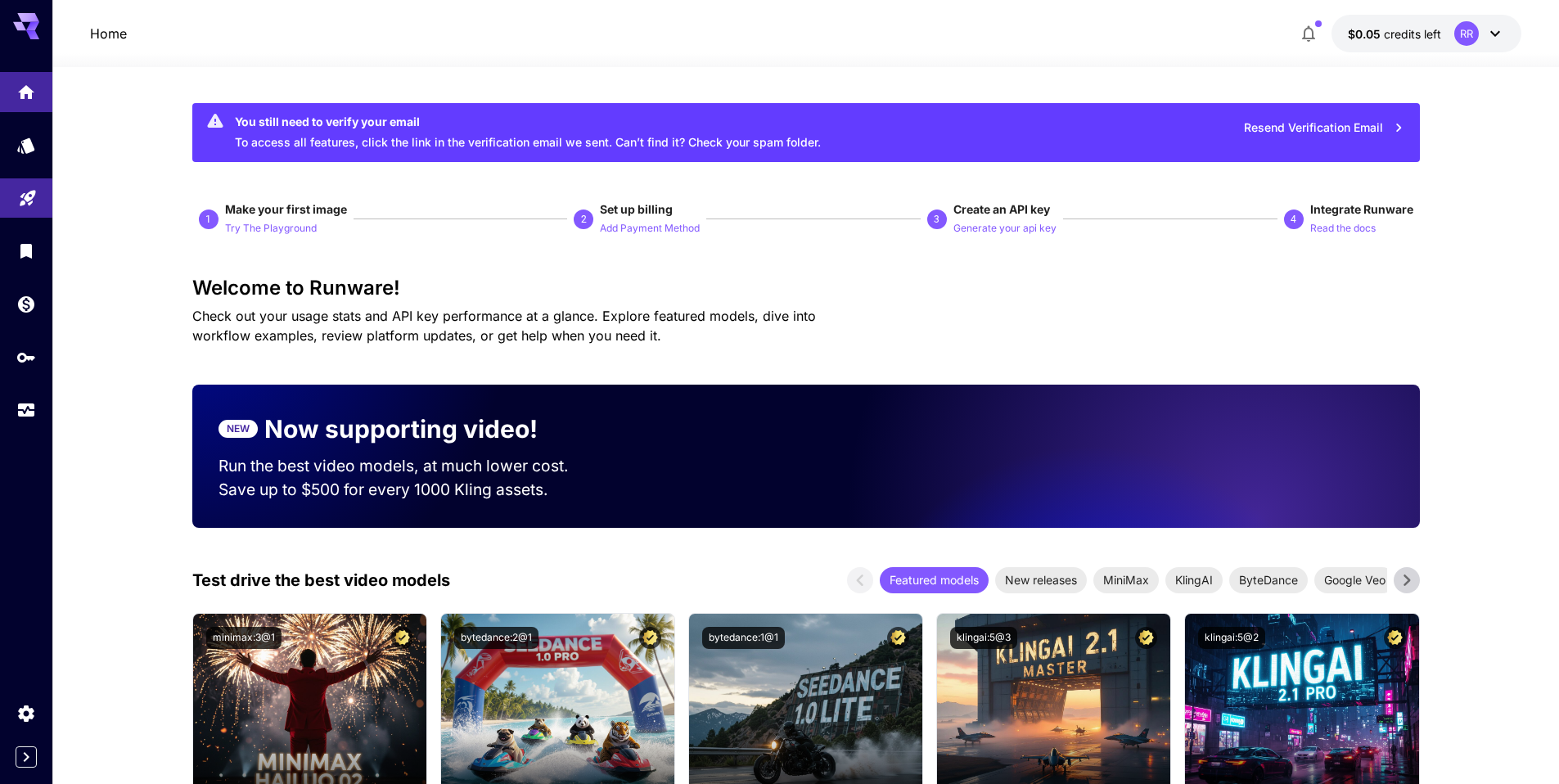
click at [26, 24] on icon at bounding box center [26, 26] width 26 height 26
